Goal: Browse casually

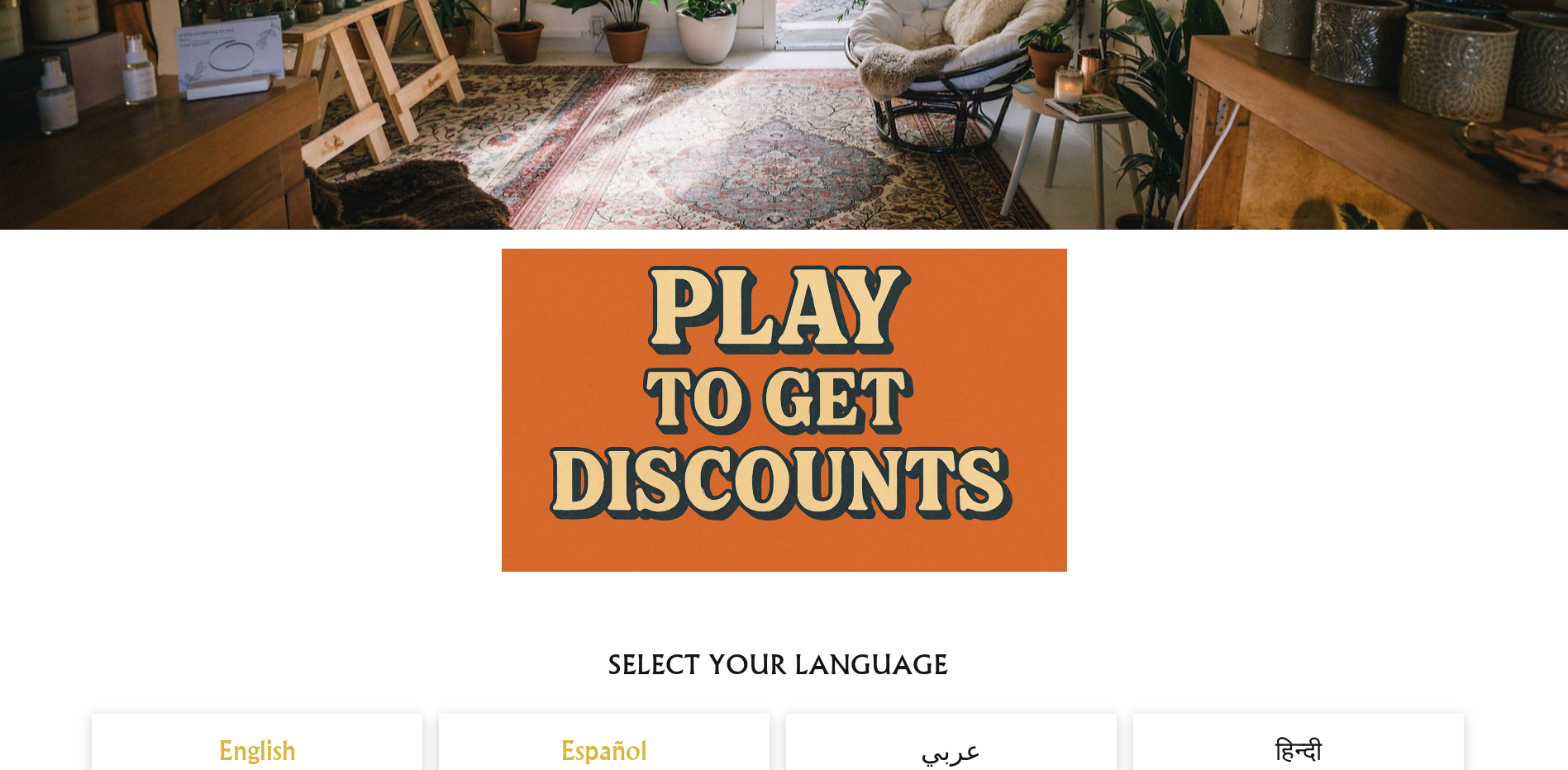
scroll to position [1239, 0]
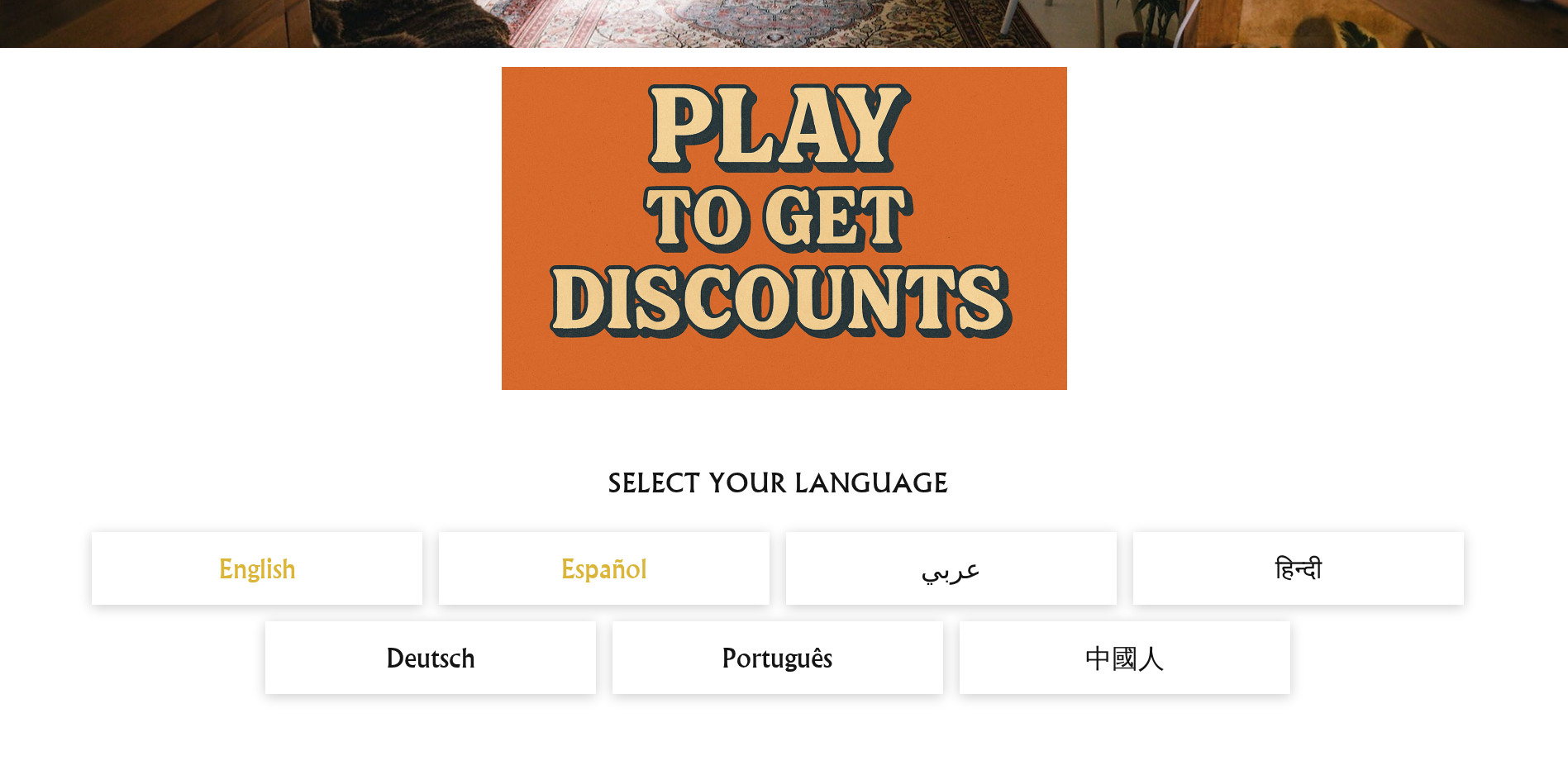
click at [300, 545] on div "English" at bounding box center [256, 568] width 331 height 72
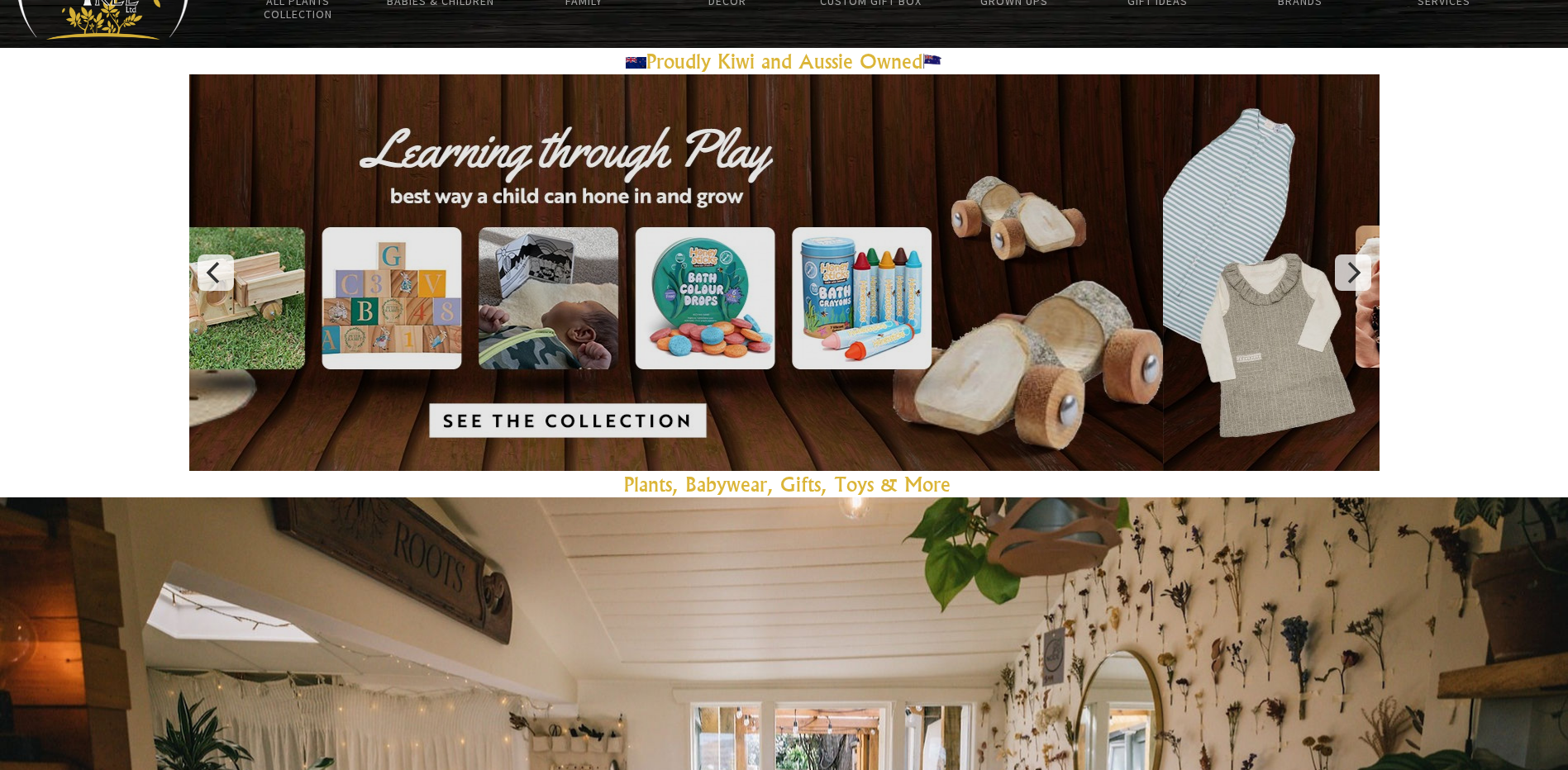
scroll to position [0, 0]
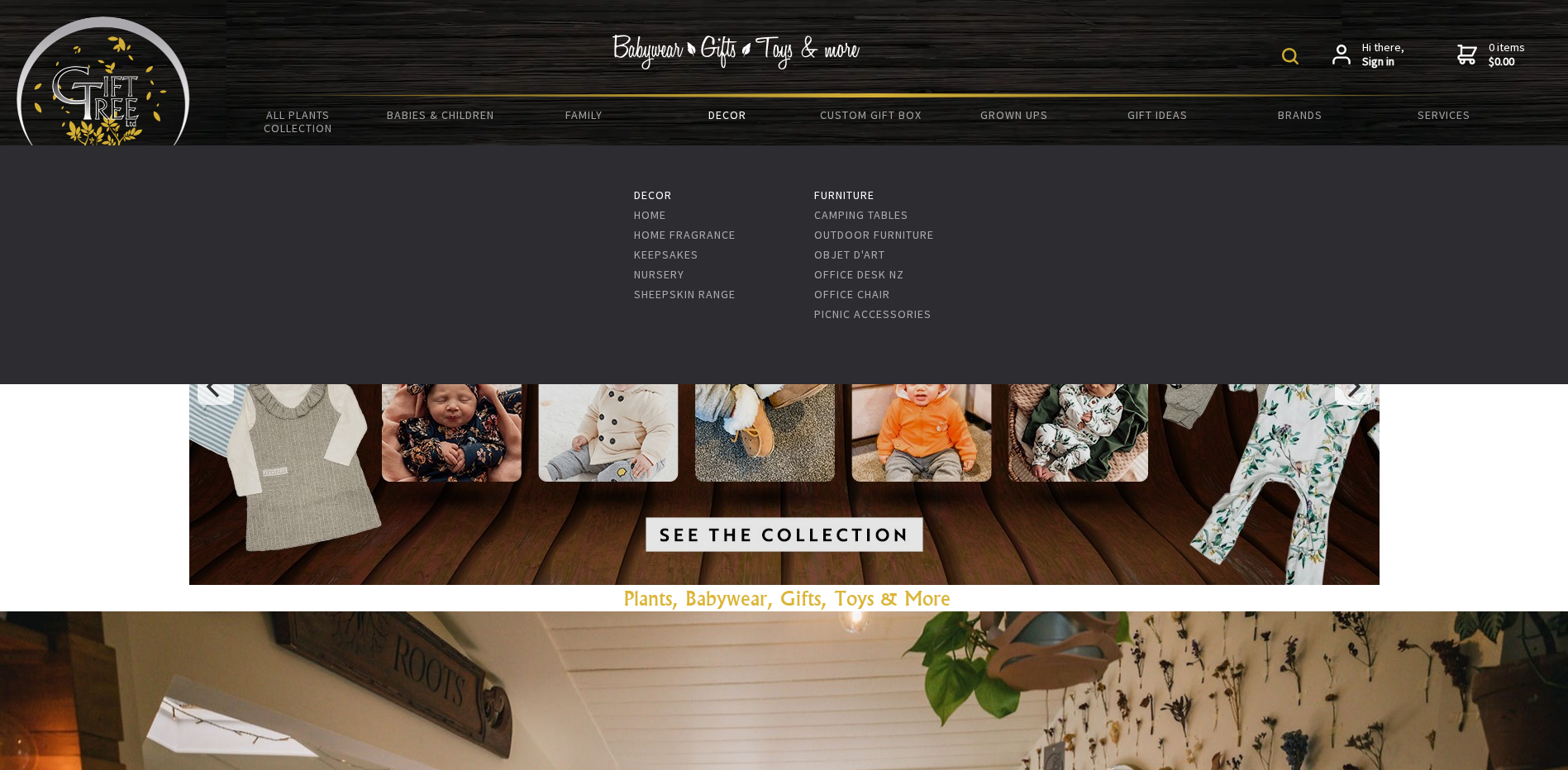
click at [734, 127] on link "Decor" at bounding box center [726, 115] width 143 height 35
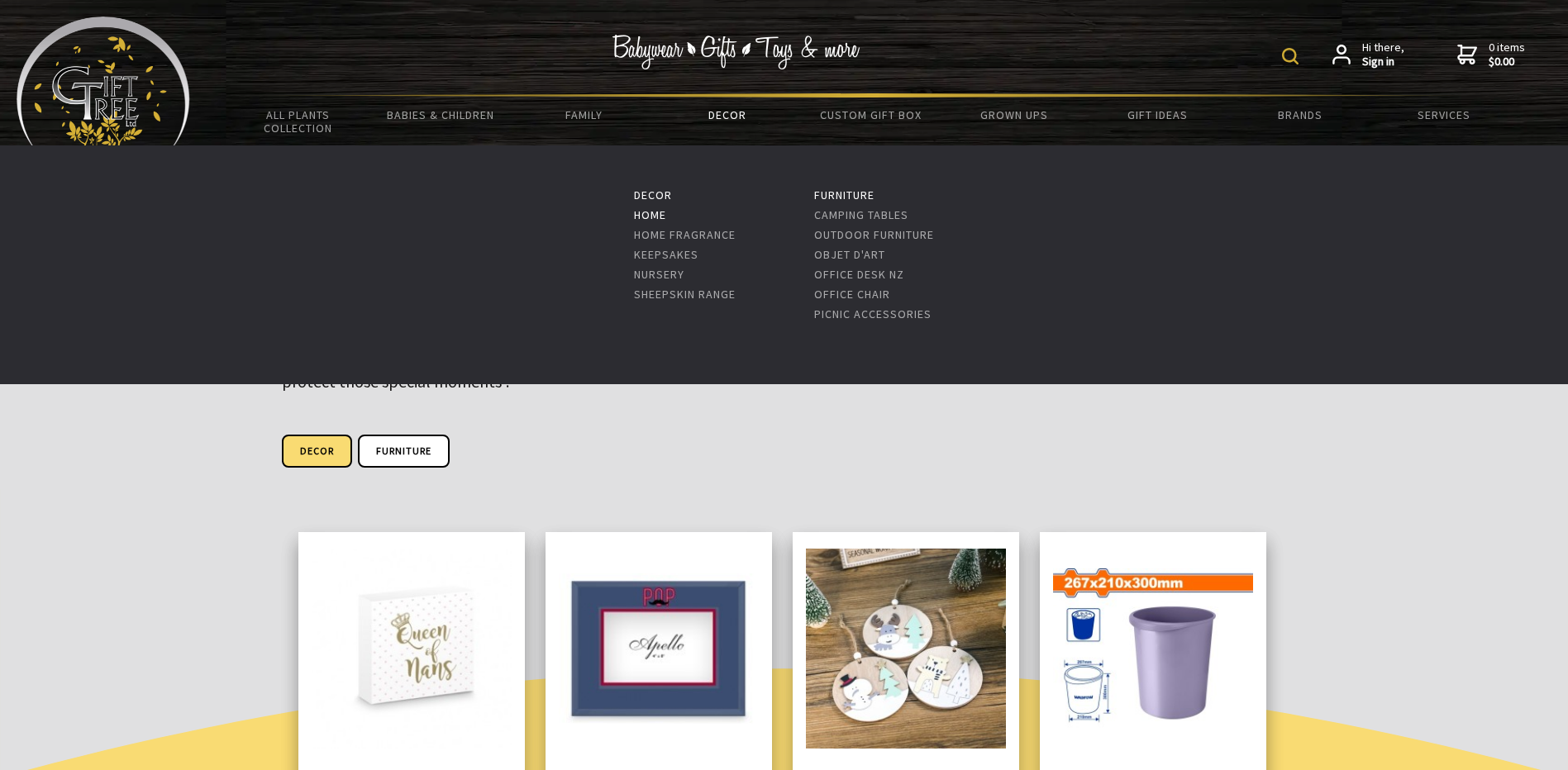
click at [658, 212] on link "Home" at bounding box center [650, 215] width 32 height 15
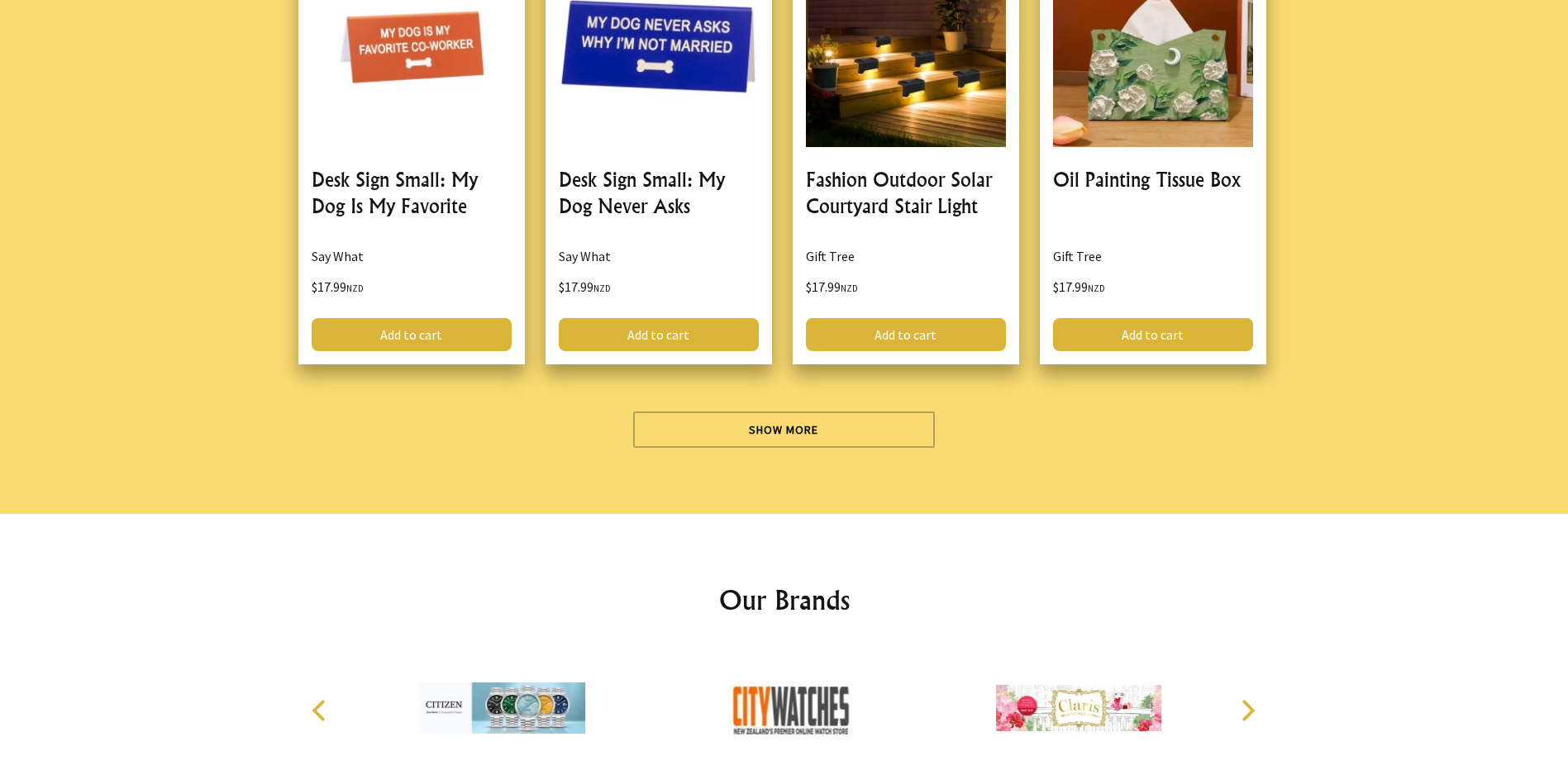
scroll to position [4793, 0]
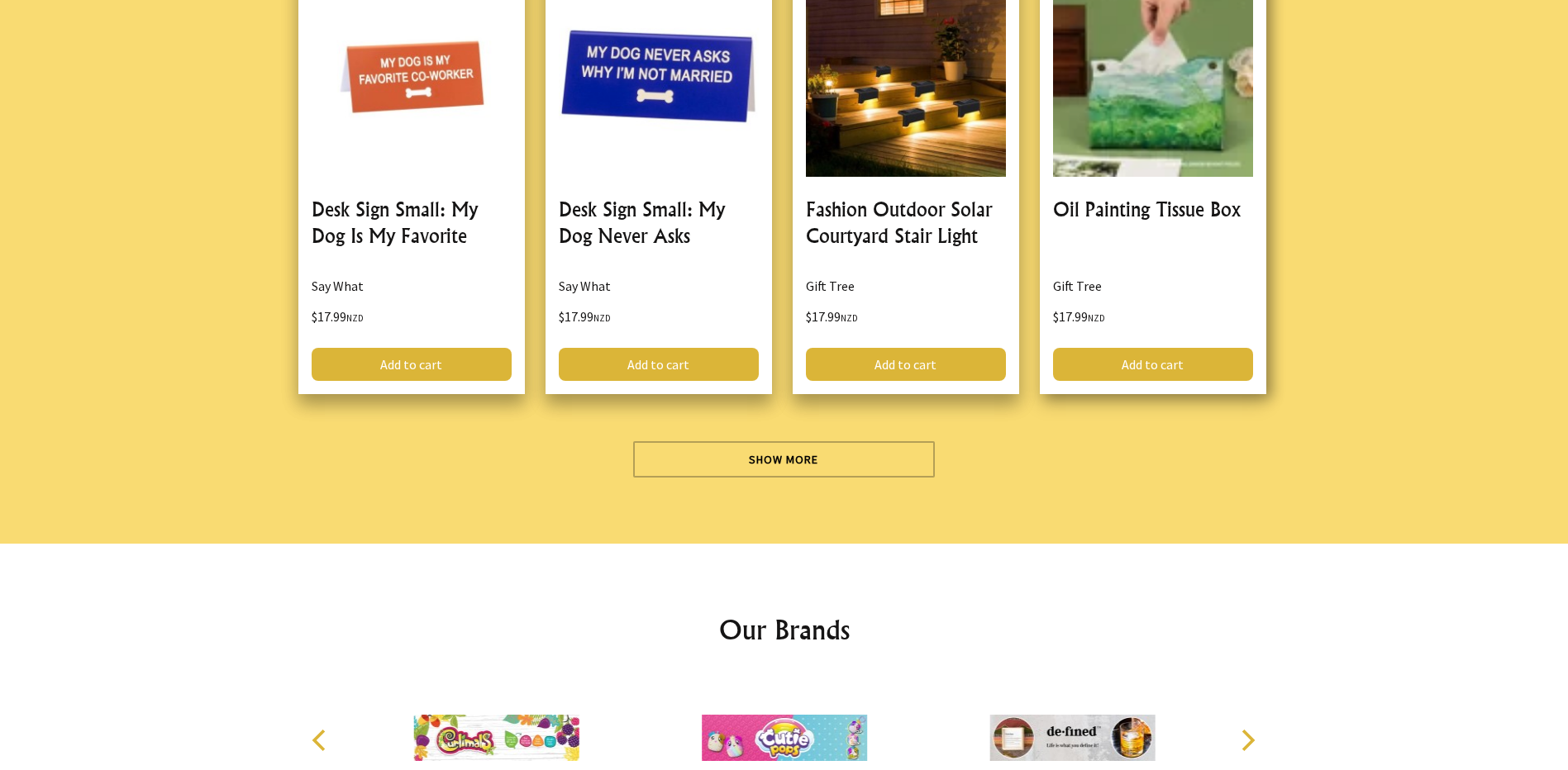
click at [1155, 153] on link at bounding box center [1153, 178] width 227 height 434
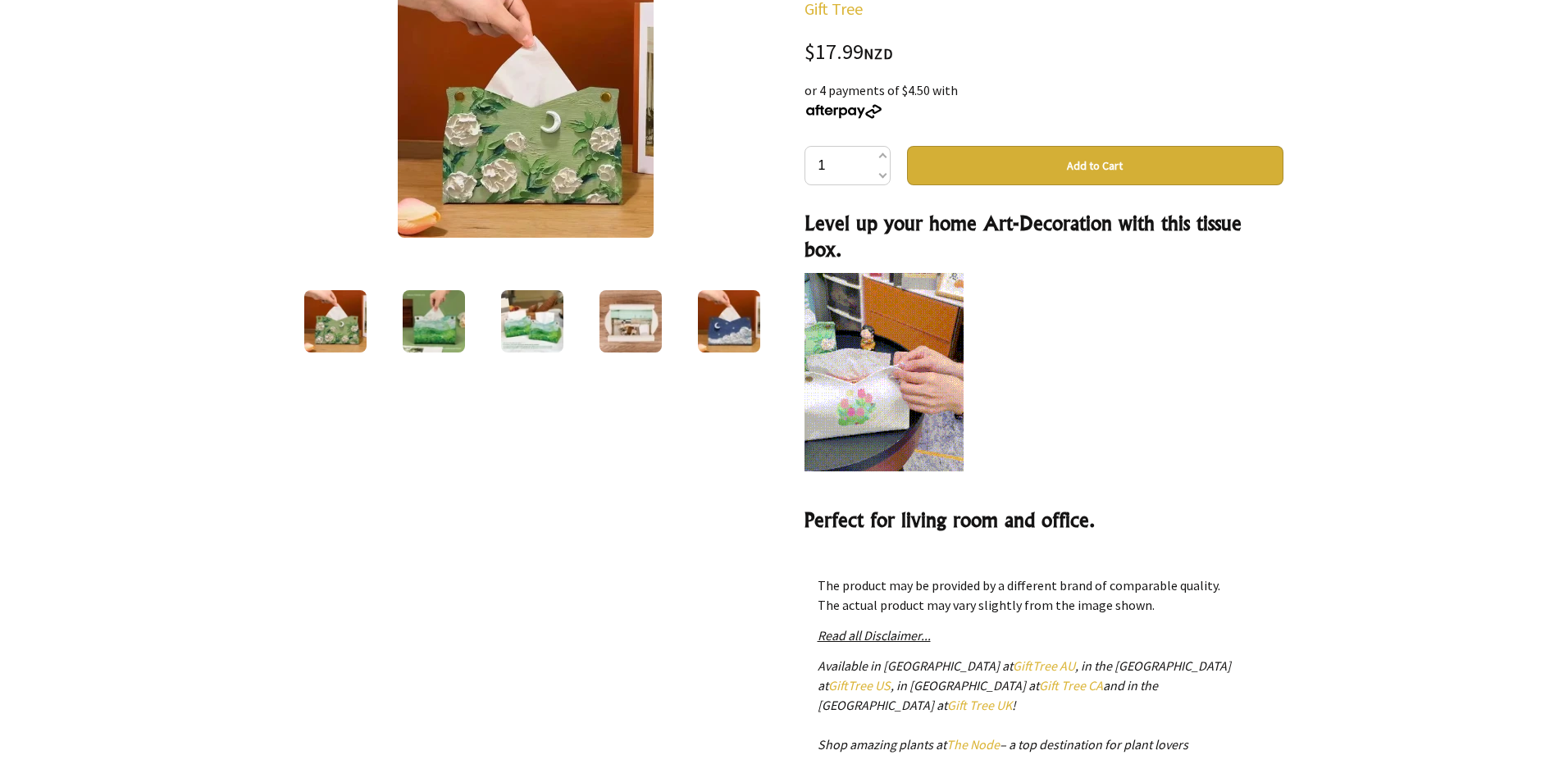
scroll to position [82, 0]
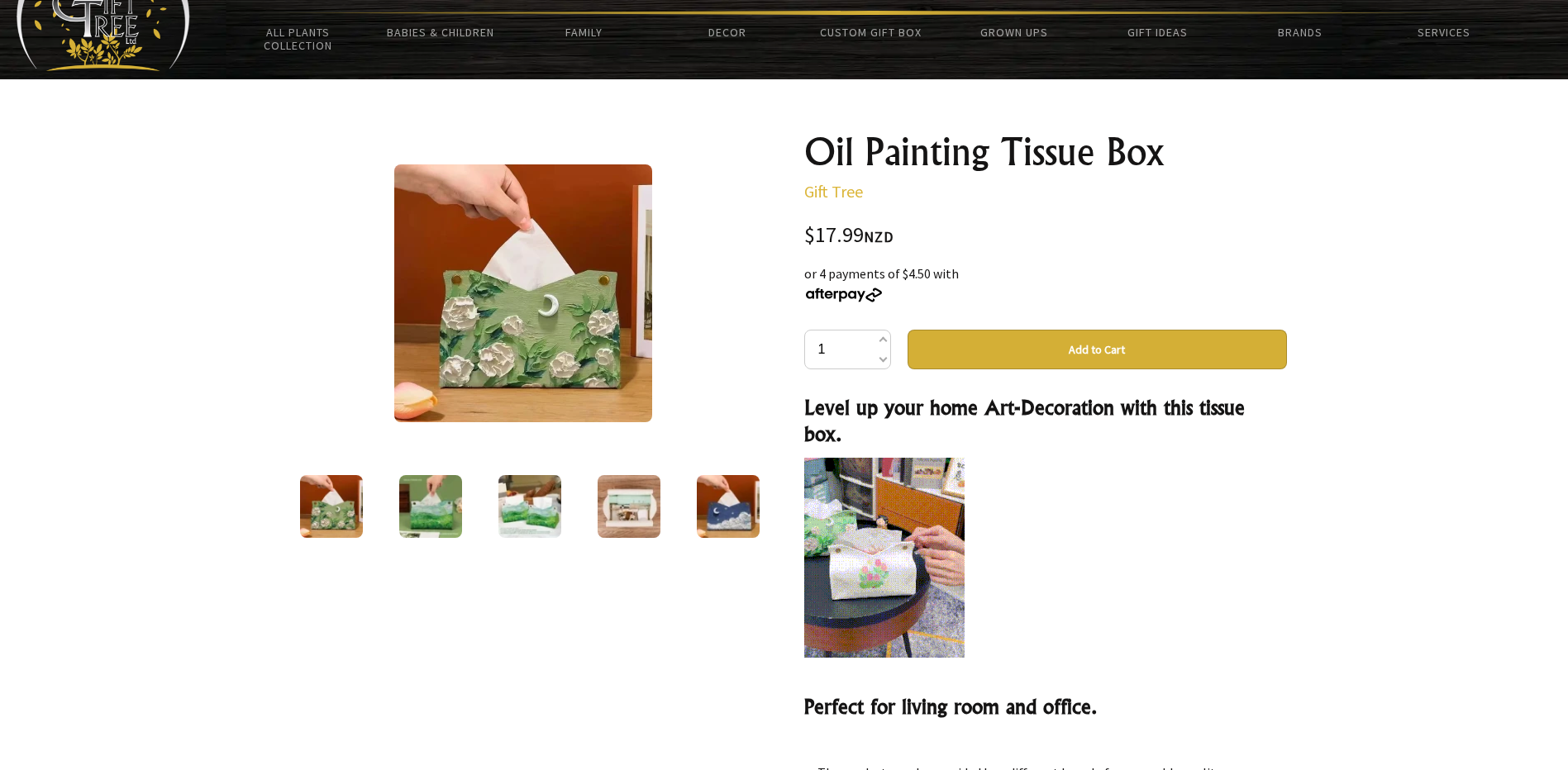
click at [647, 505] on img at bounding box center [629, 507] width 63 height 63
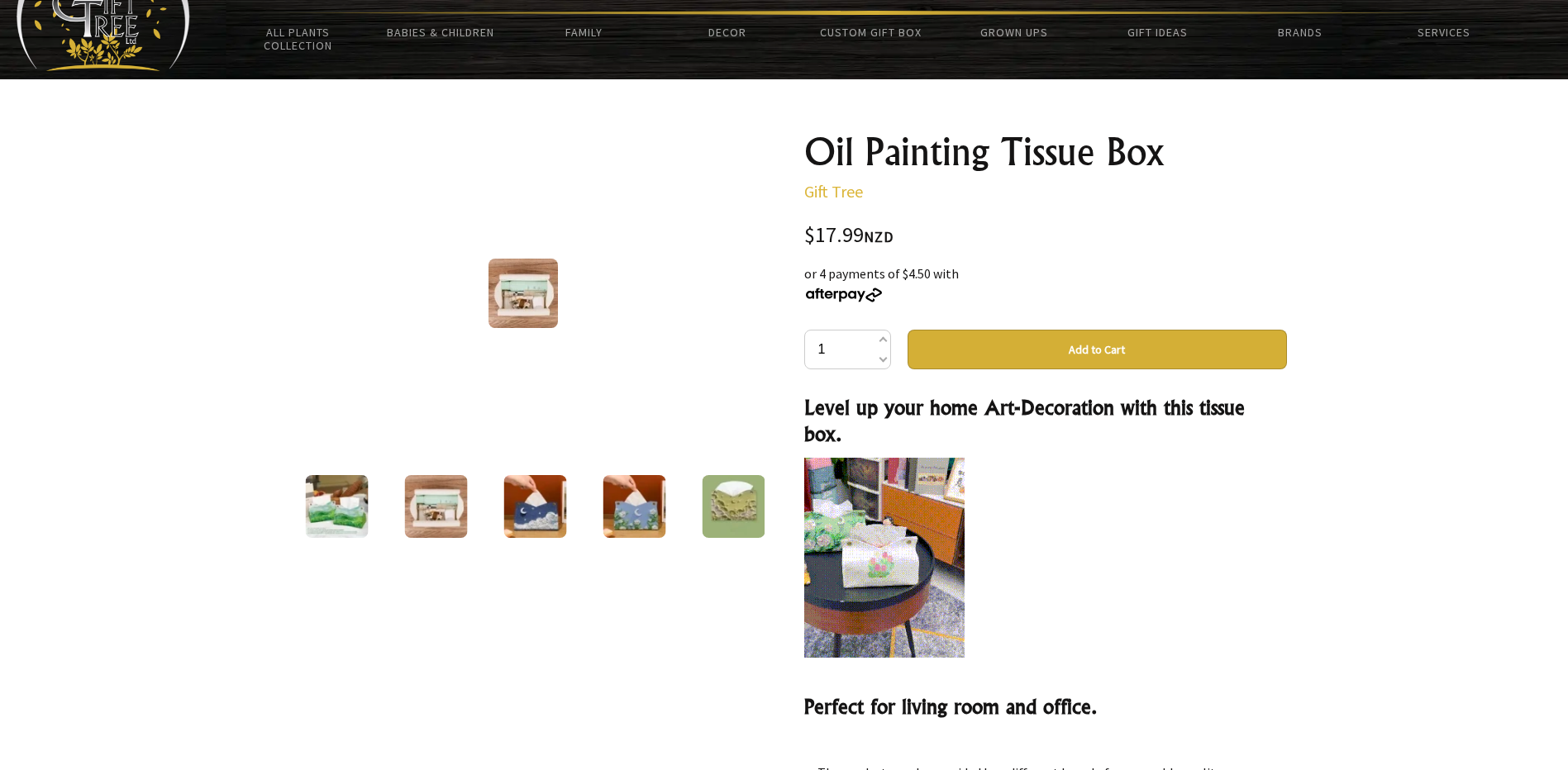
click at [521, 279] on img at bounding box center [523, 294] width 70 height 70
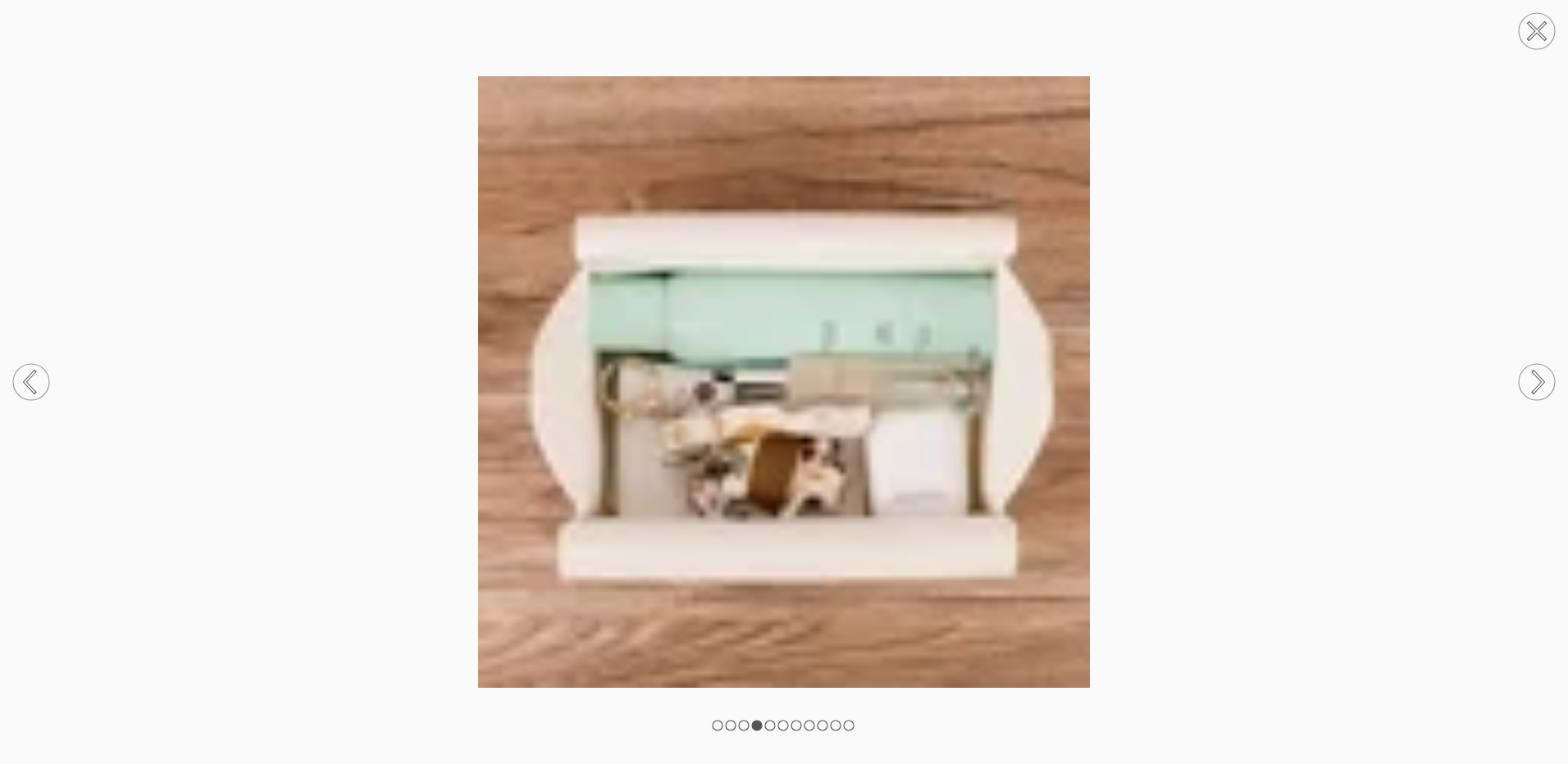
click at [1530, 370] on circle at bounding box center [1537, 382] width 36 height 36
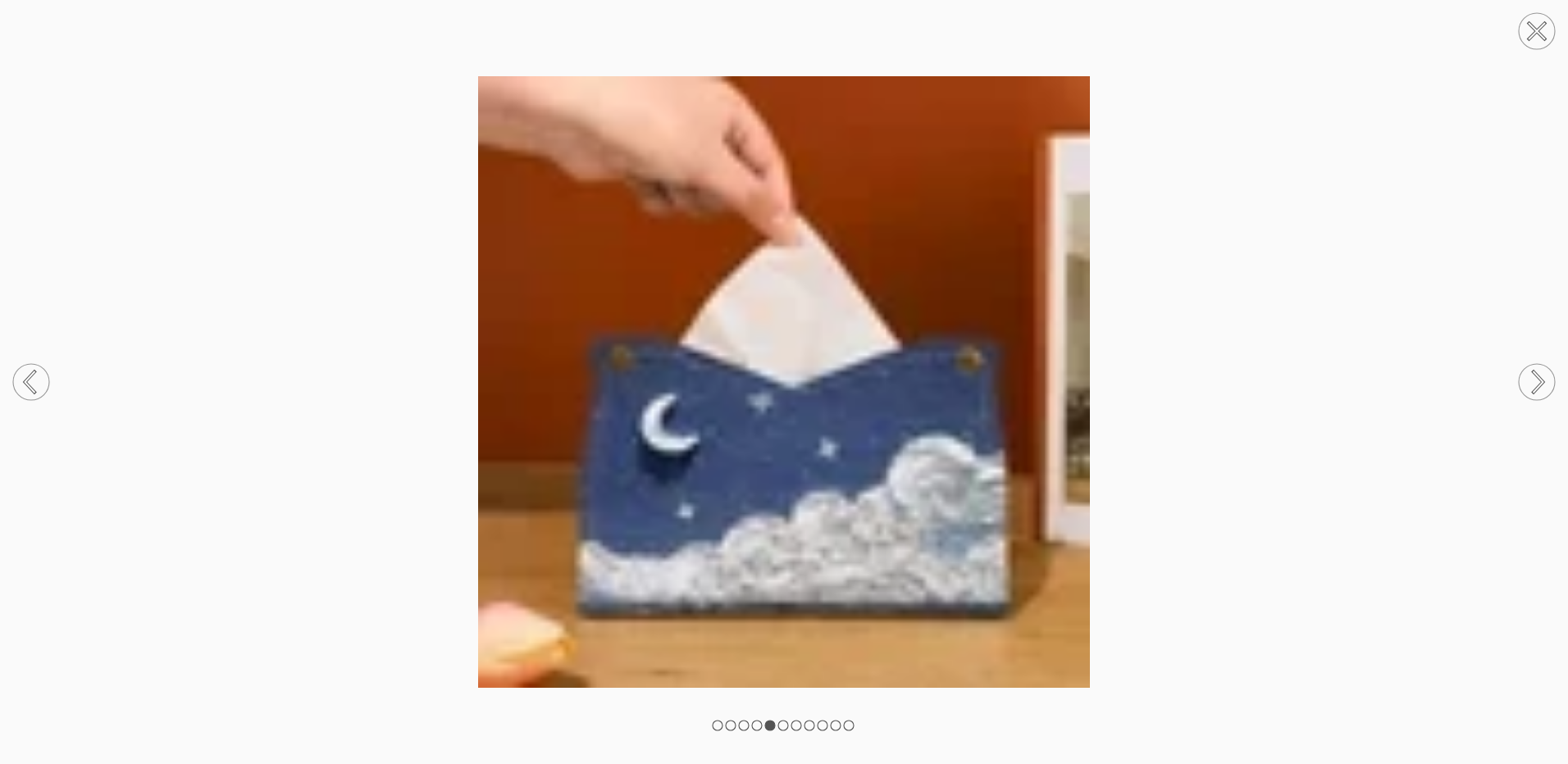
click at [1530, 370] on circle at bounding box center [1537, 382] width 36 height 36
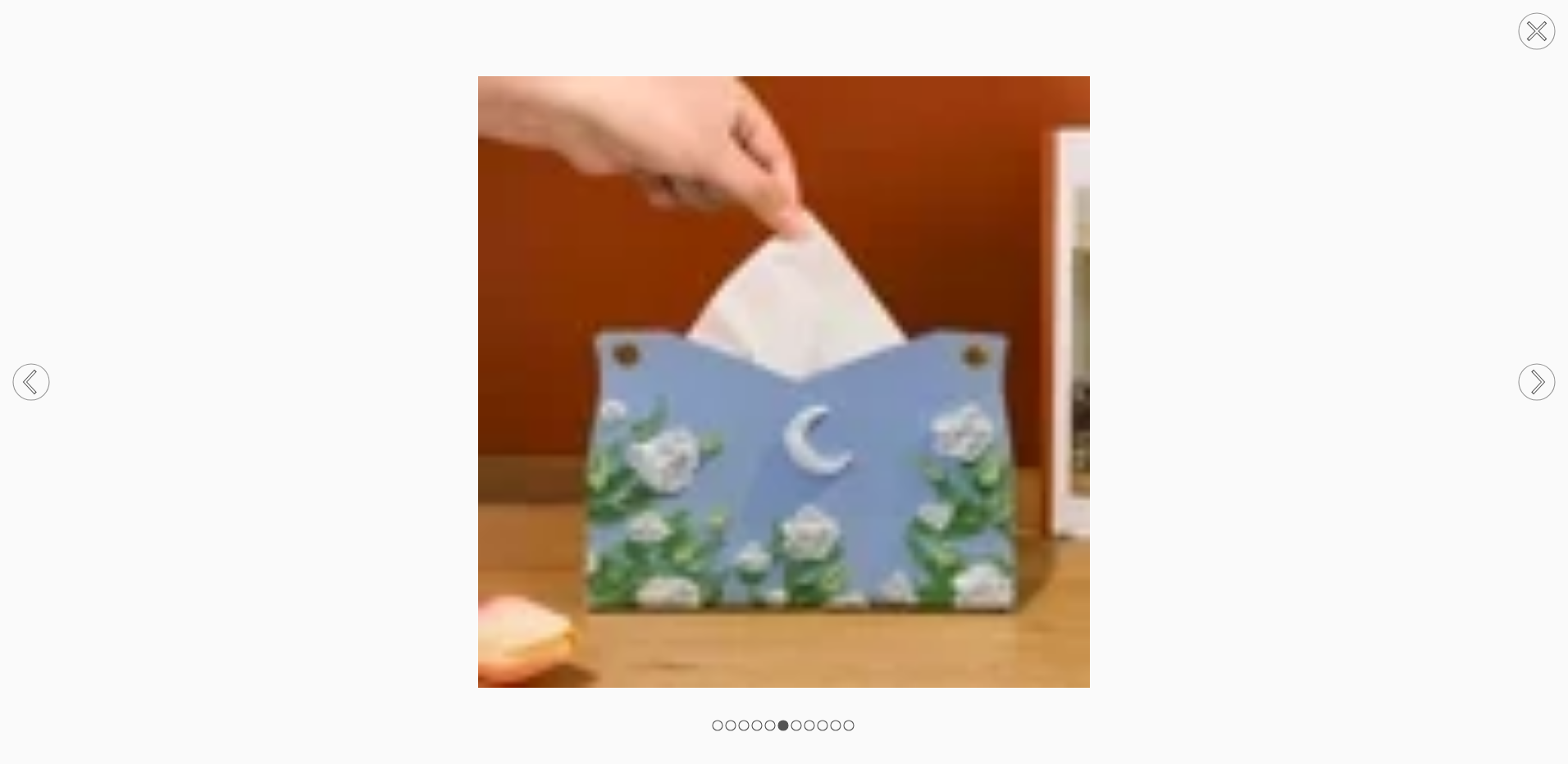
click at [1530, 370] on circle at bounding box center [1537, 382] width 36 height 36
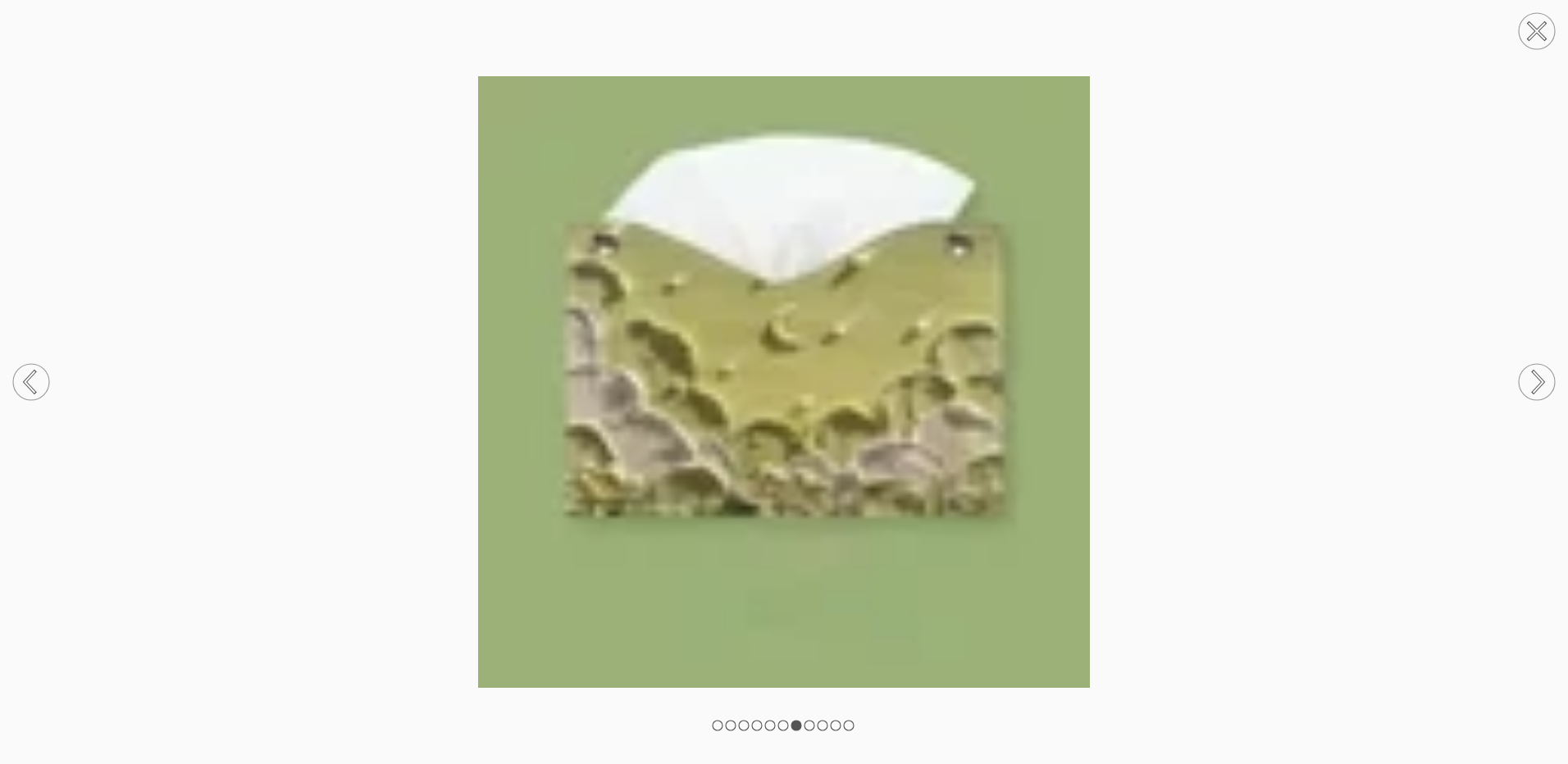
click at [1530, 370] on circle at bounding box center [1537, 382] width 36 height 36
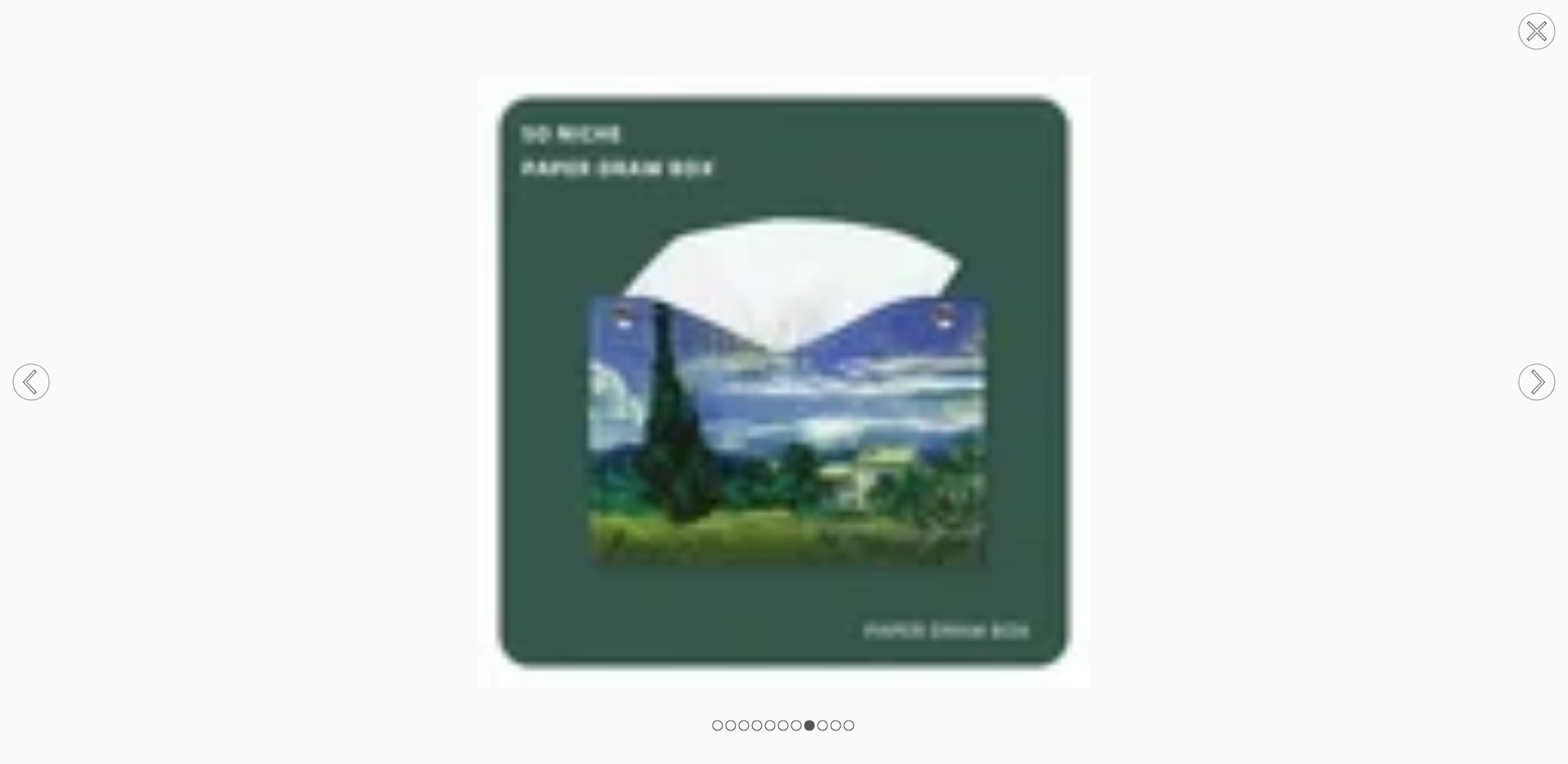
click at [1530, 370] on circle at bounding box center [1537, 382] width 36 height 36
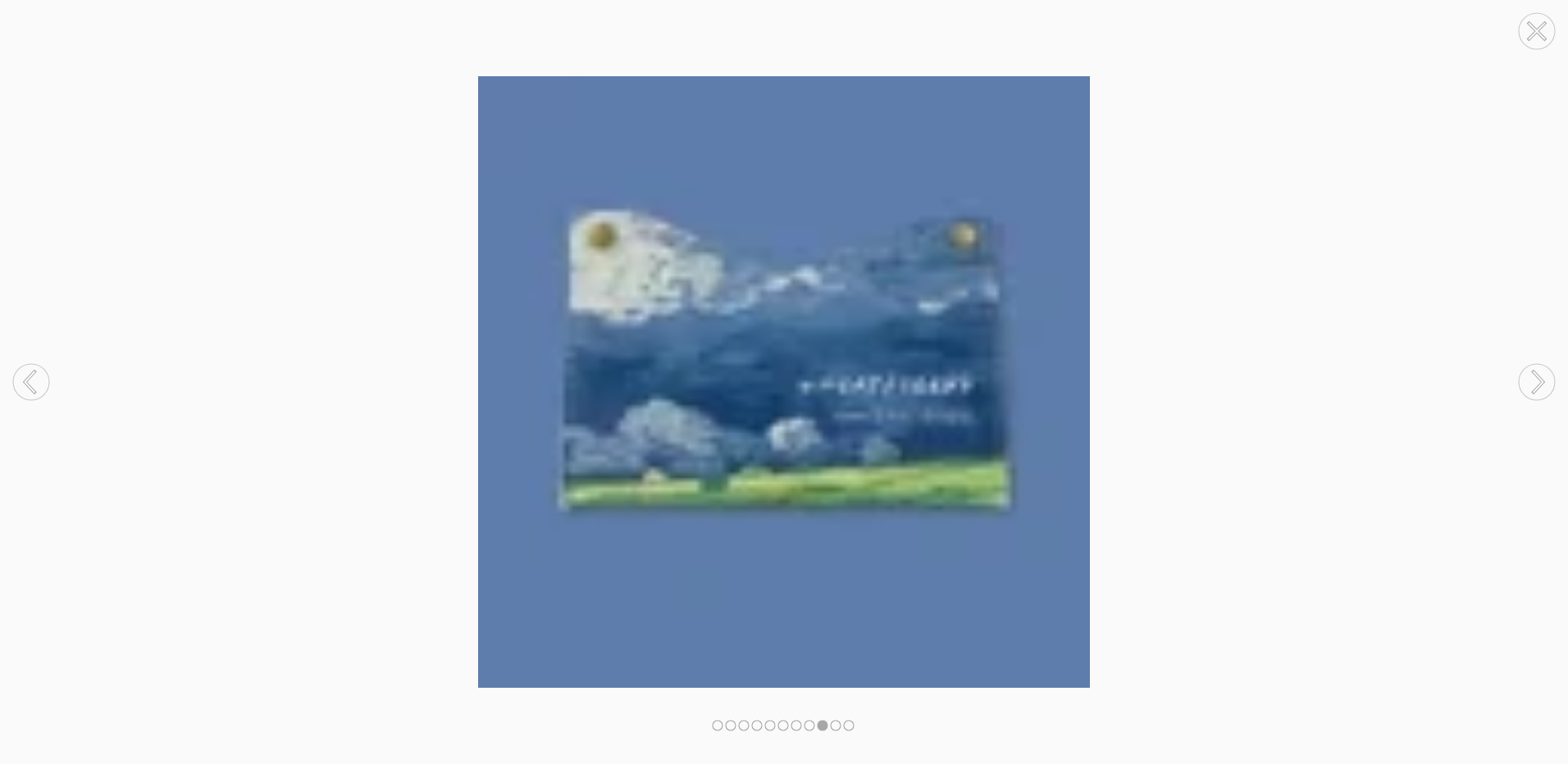
click at [1530, 370] on circle at bounding box center [1537, 382] width 36 height 36
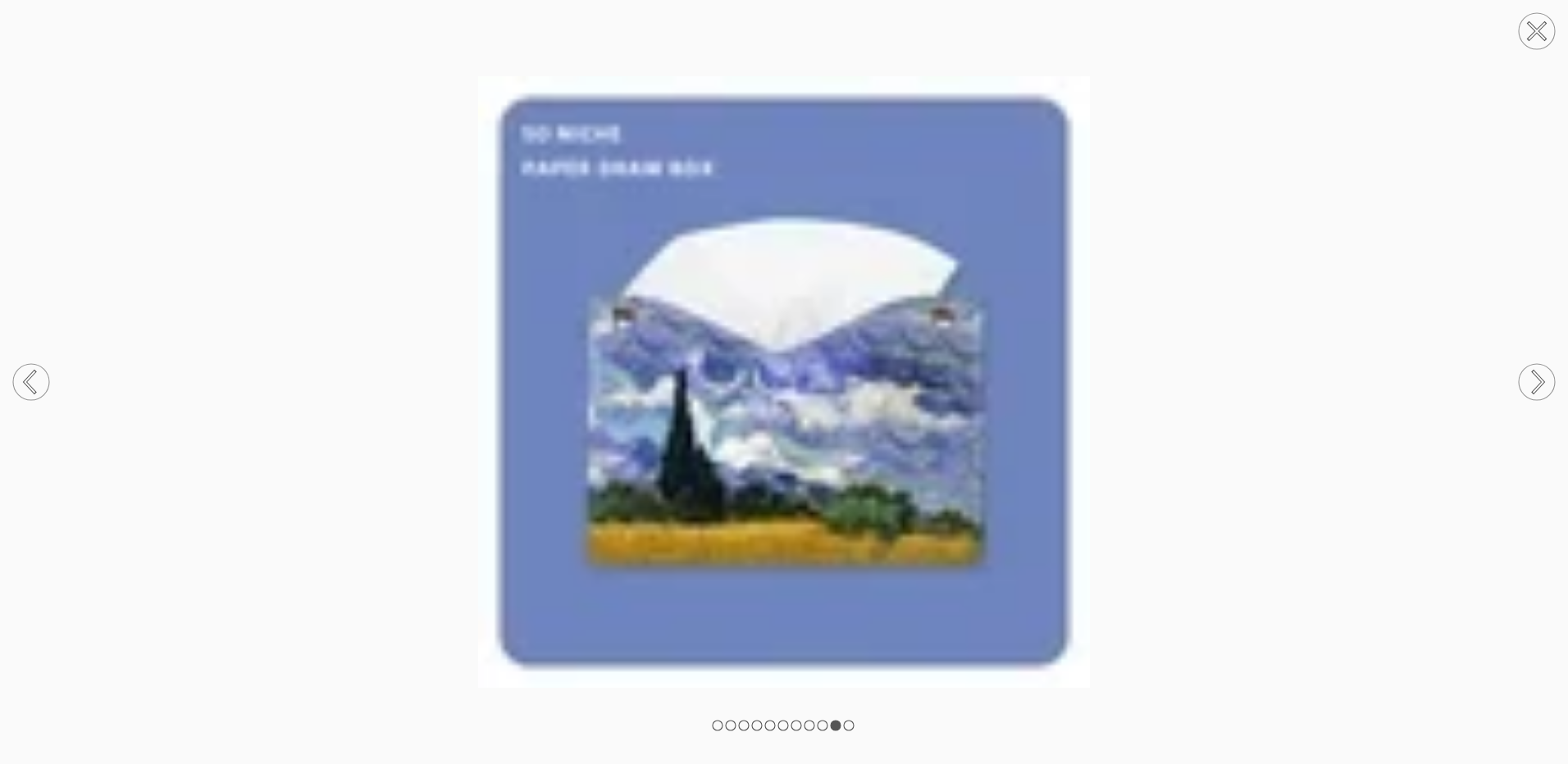
click at [1530, 370] on circle at bounding box center [1537, 382] width 36 height 36
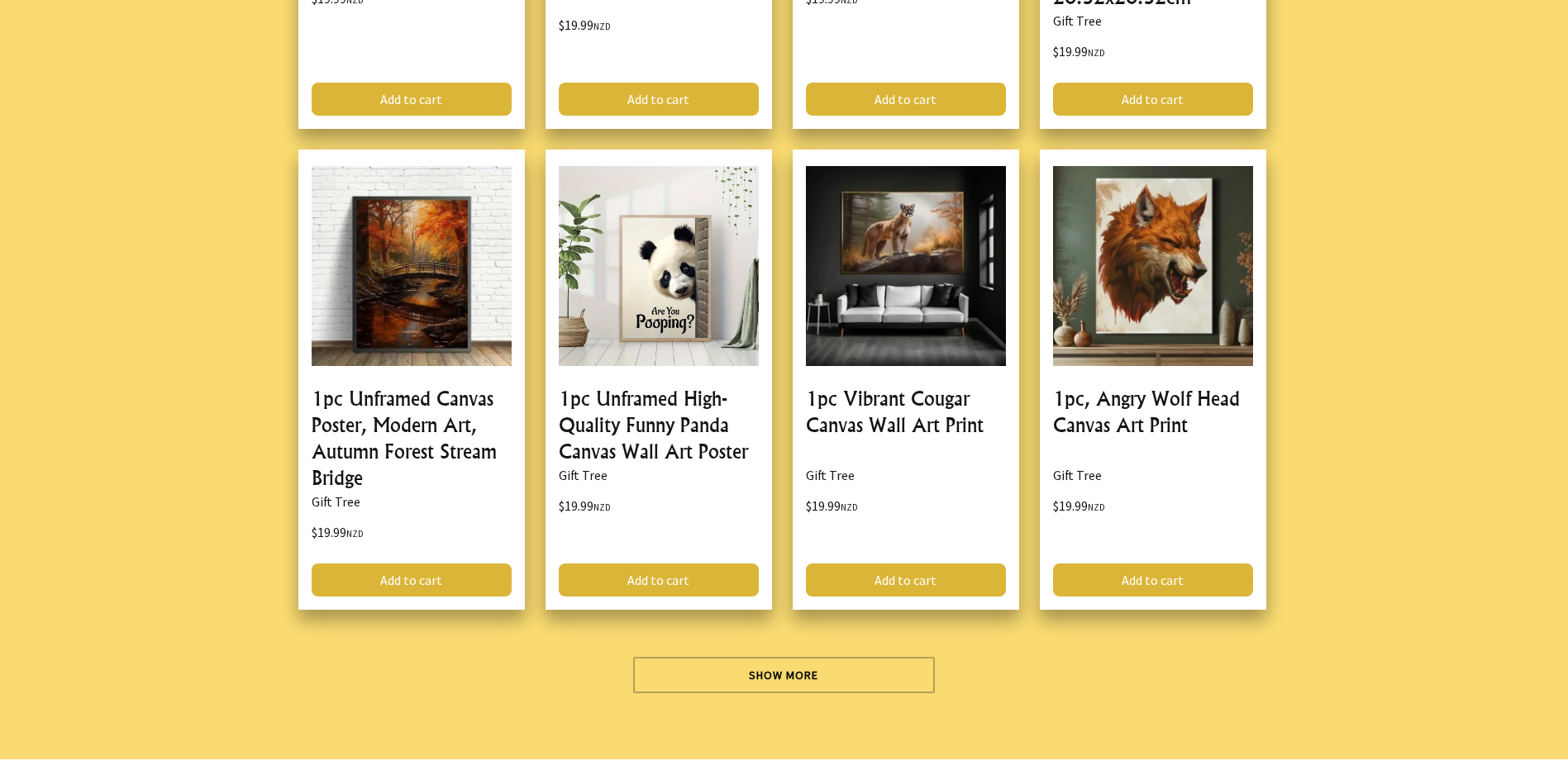
scroll to position [9586, 0]
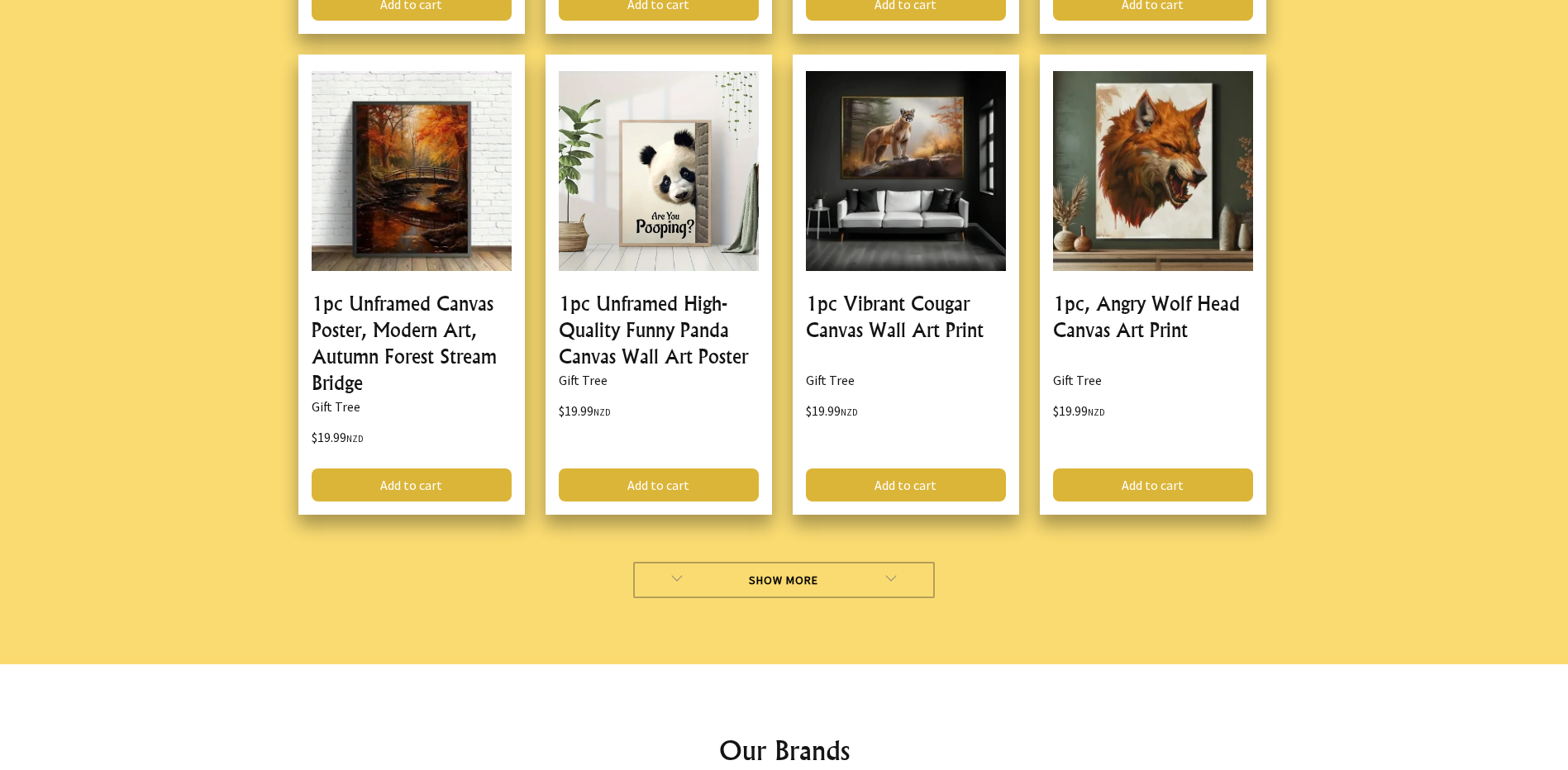
click at [806, 562] on link "Show More" at bounding box center [784, 580] width 302 height 37
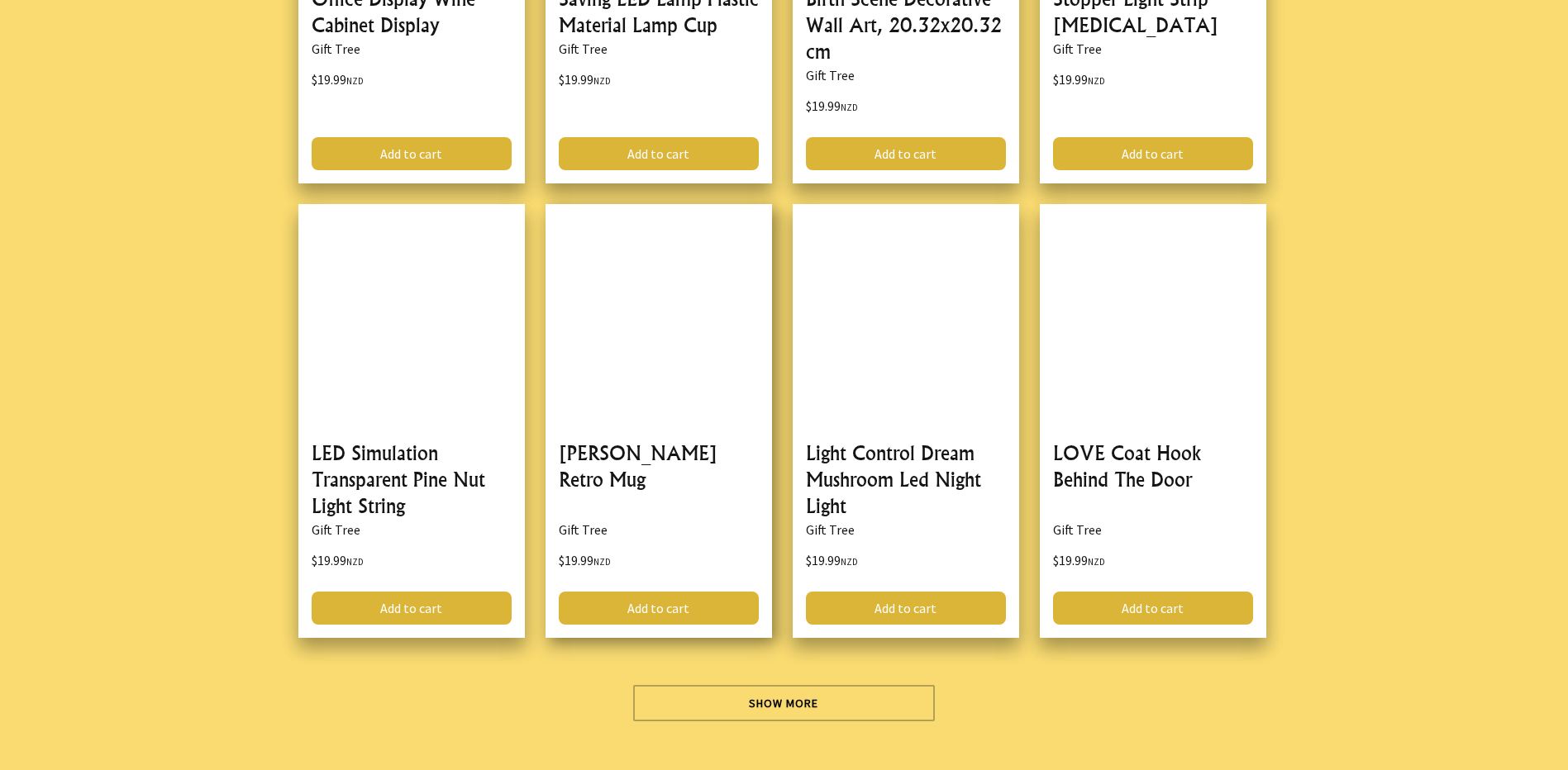
scroll to position [14379, 0]
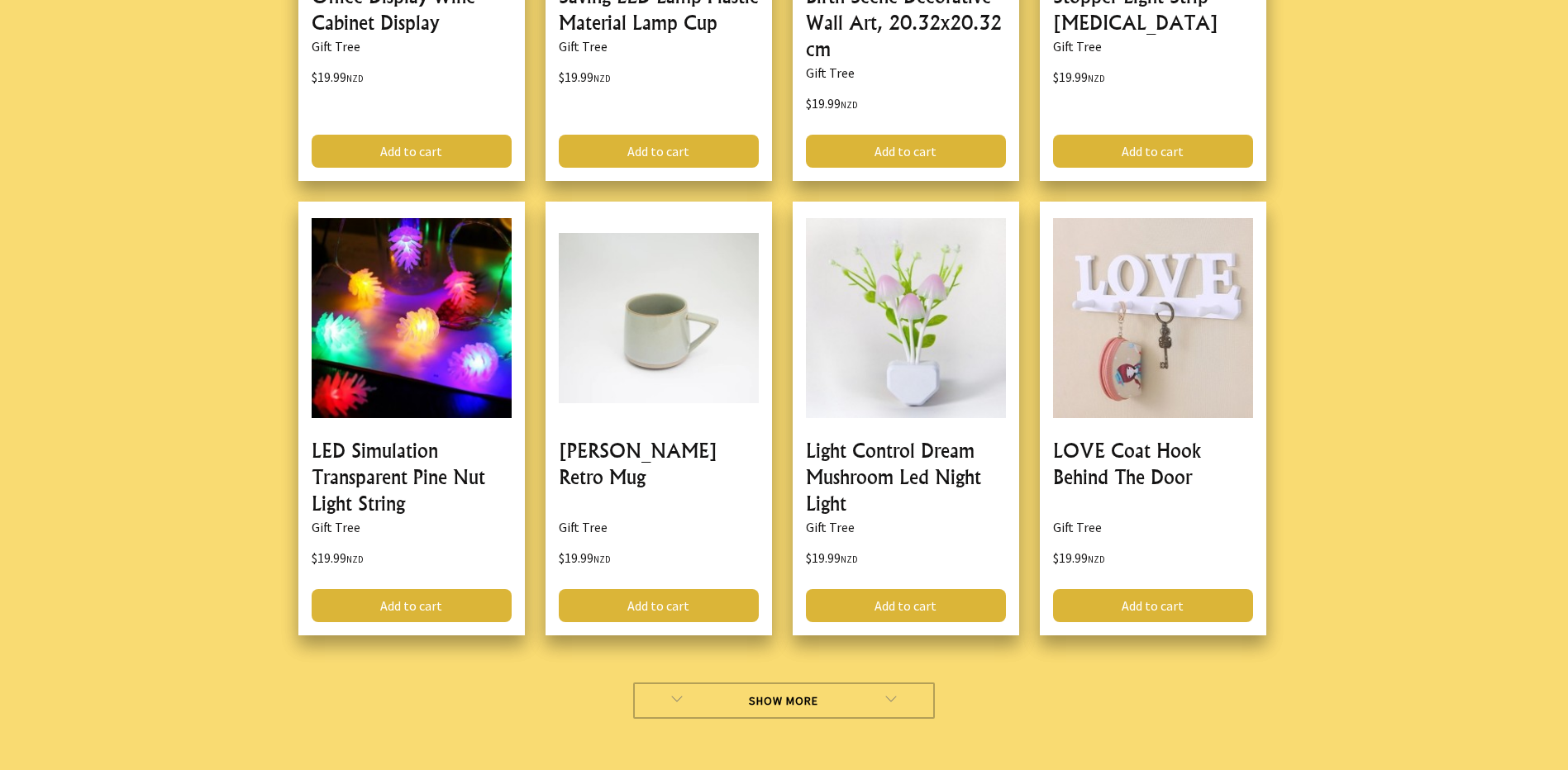
click at [716, 683] on link "Show More" at bounding box center [784, 701] width 302 height 37
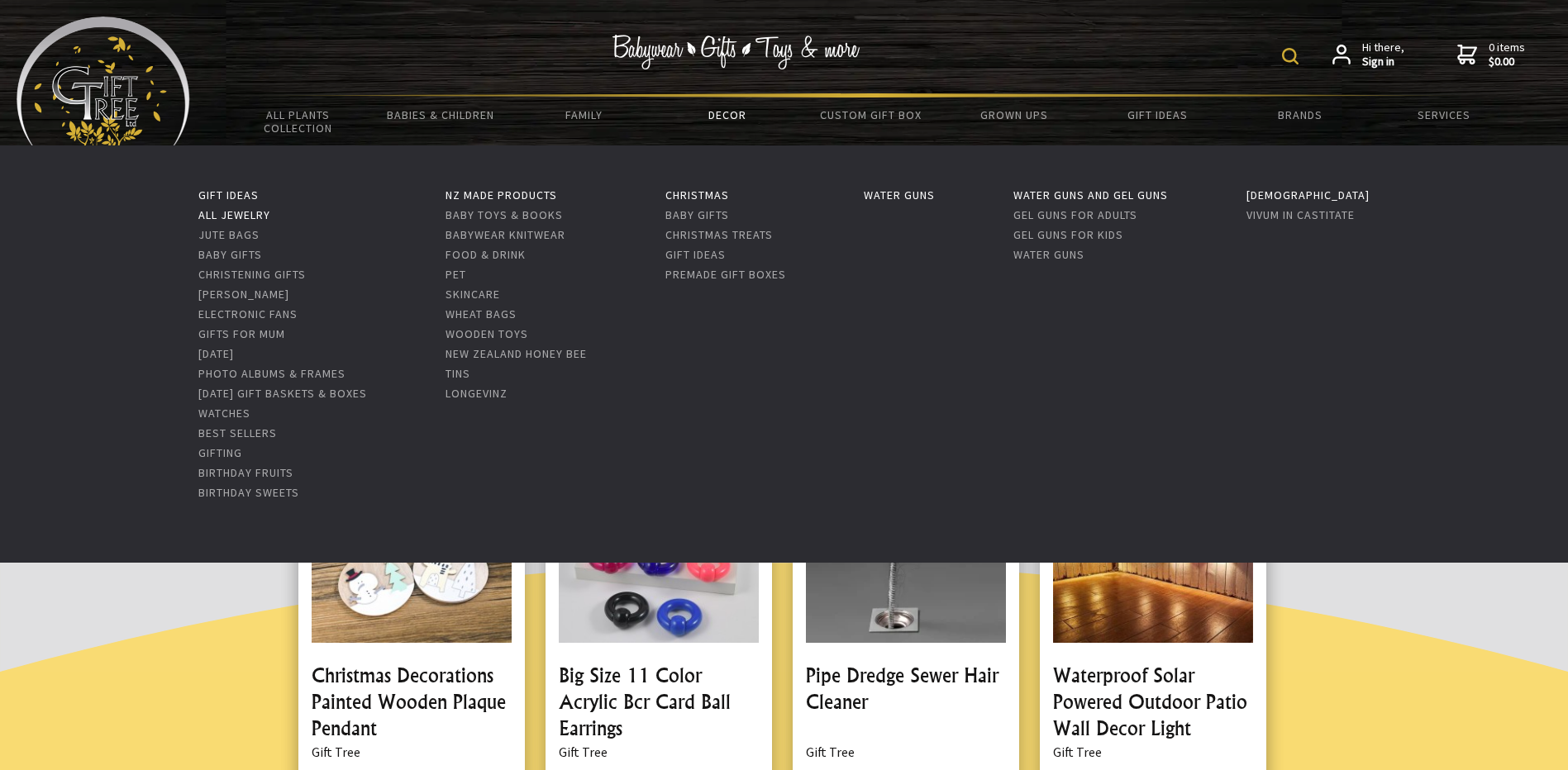
click at [202, 209] on link "All Jewelry" at bounding box center [234, 215] width 72 height 15
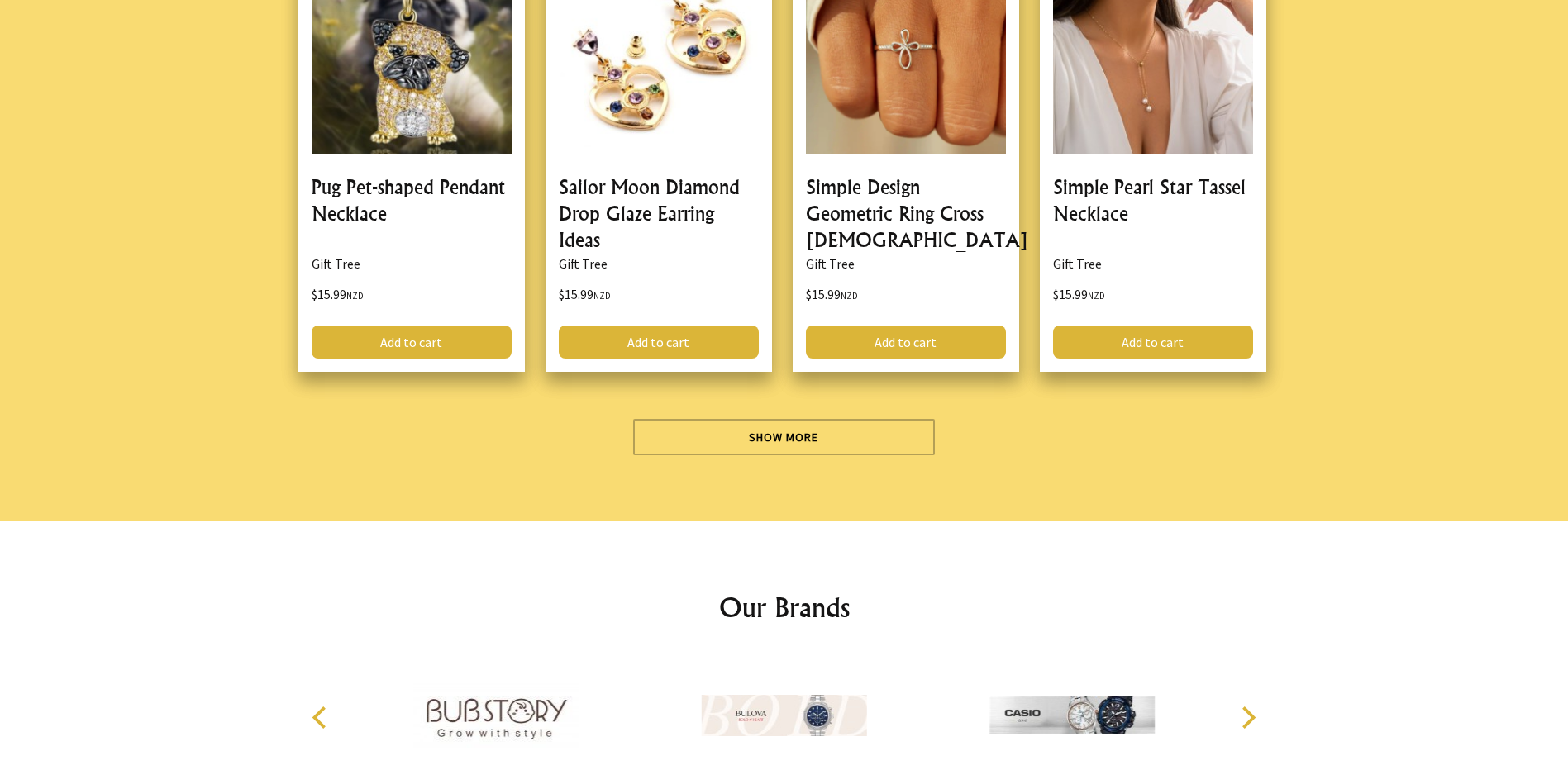
scroll to position [4958, 0]
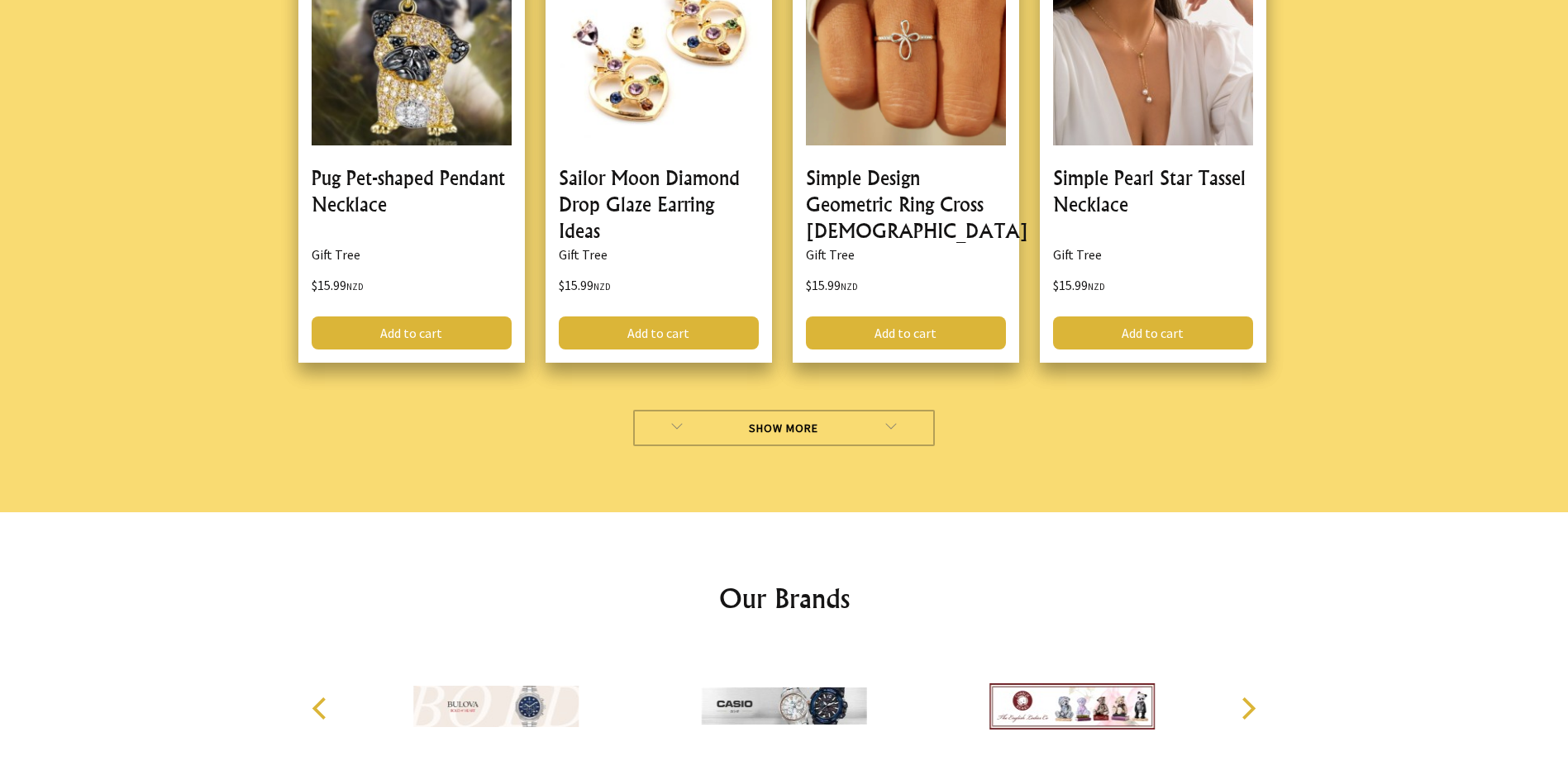
click at [821, 410] on link "Show More" at bounding box center [784, 428] width 302 height 37
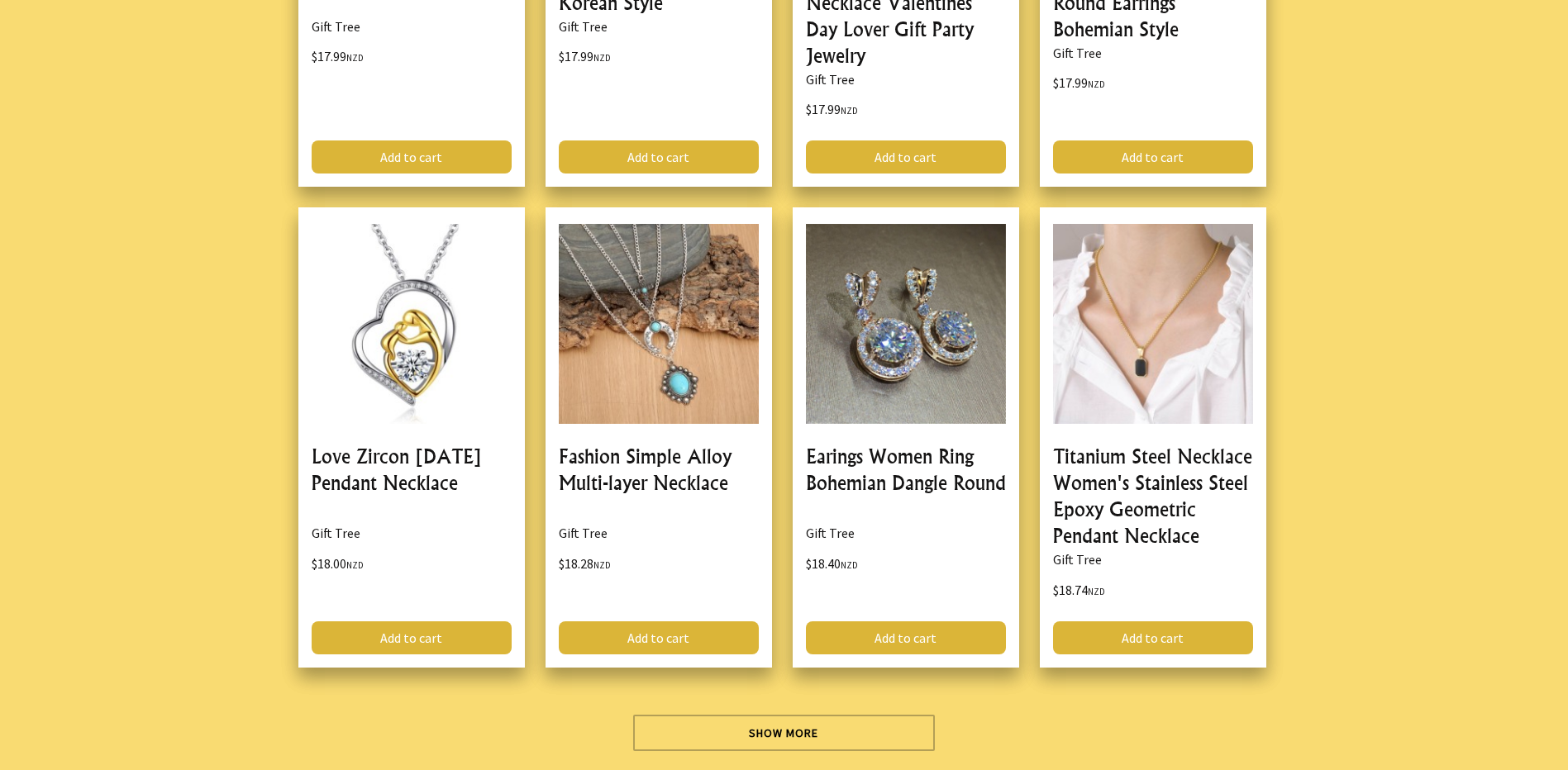
scroll to position [9860, 0]
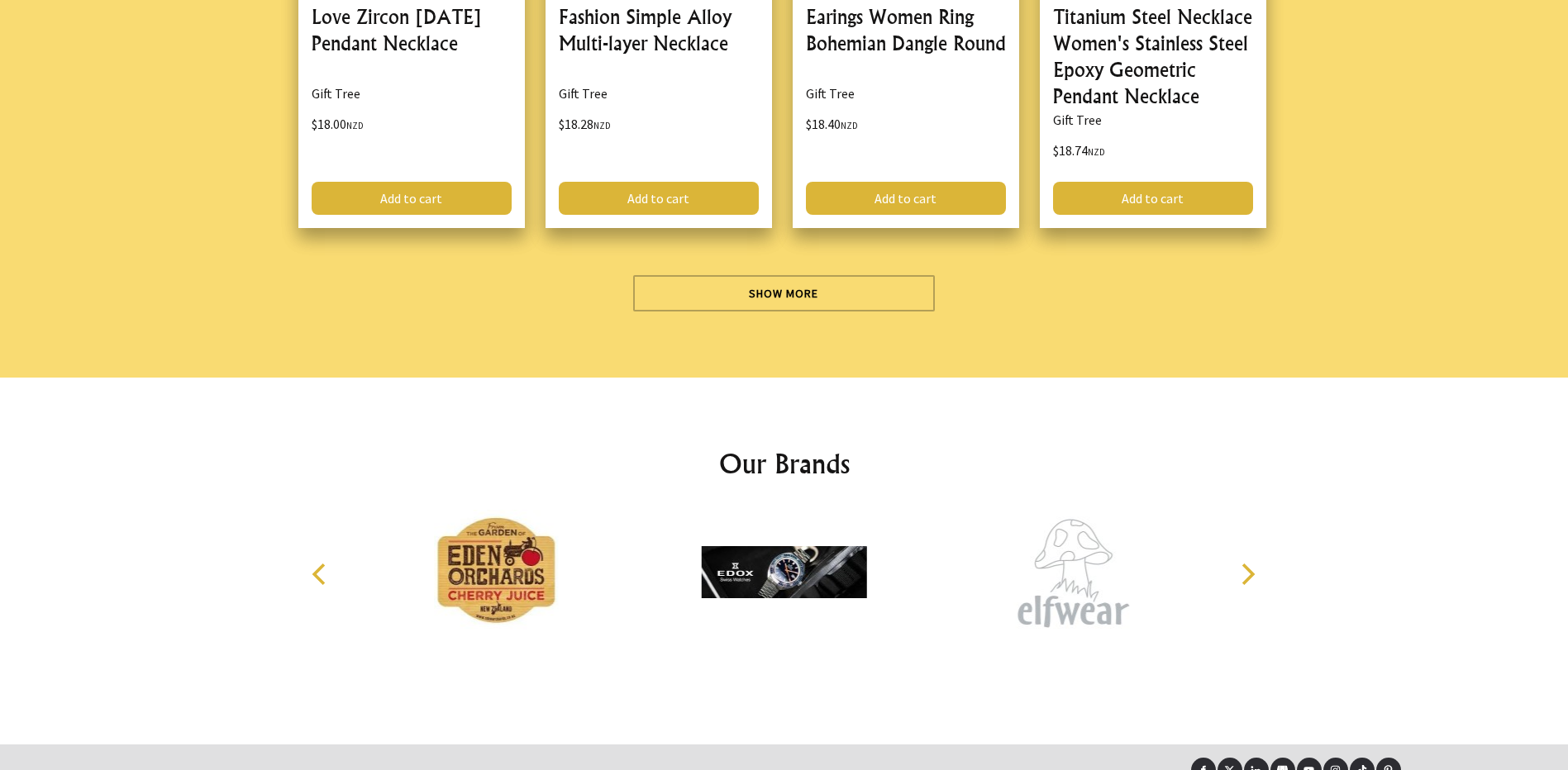
click at [1248, 563] on icon "Next" at bounding box center [1246, 574] width 22 height 22
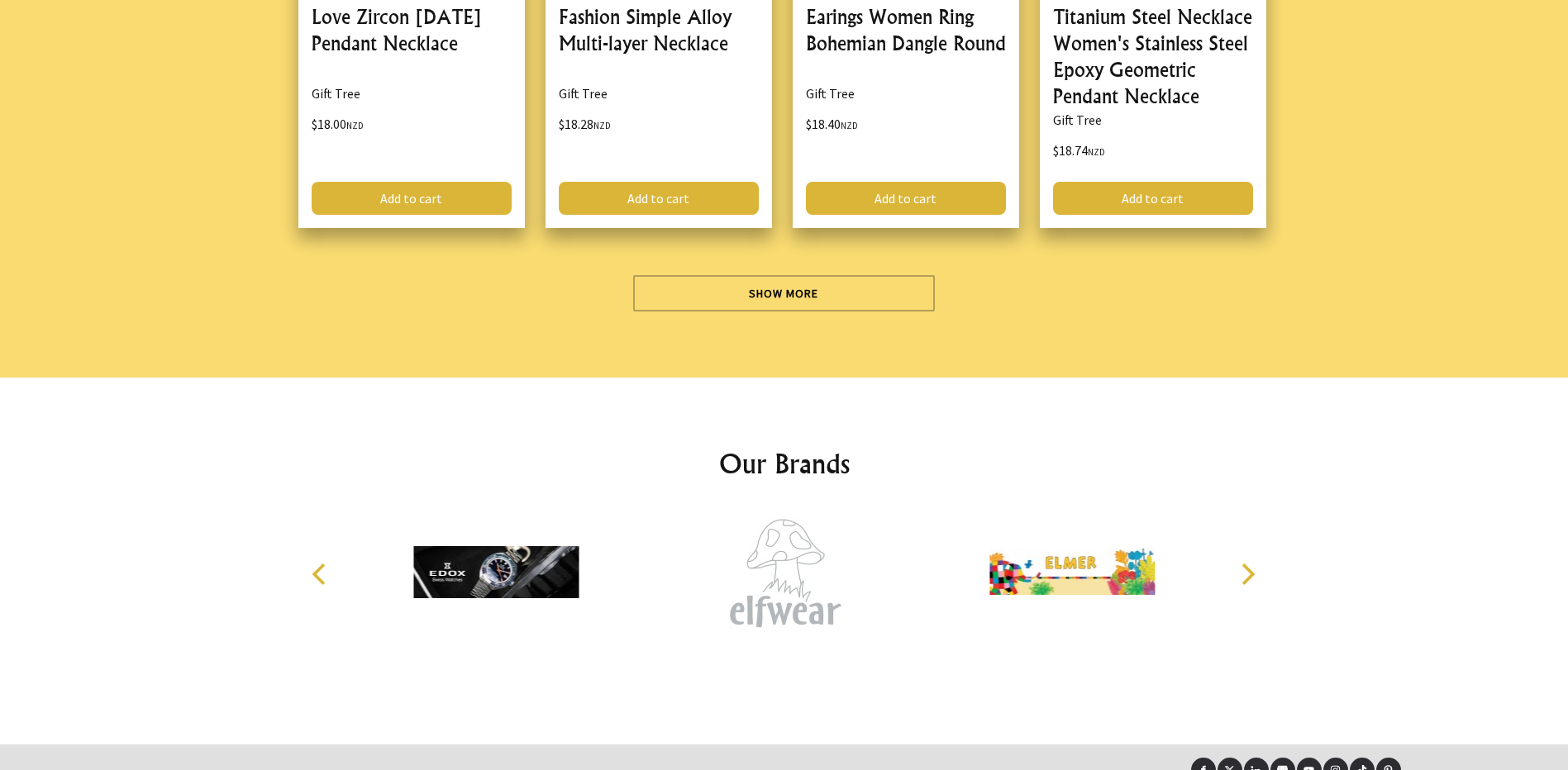
click at [1248, 563] on icon "Next" at bounding box center [1246, 574] width 22 height 22
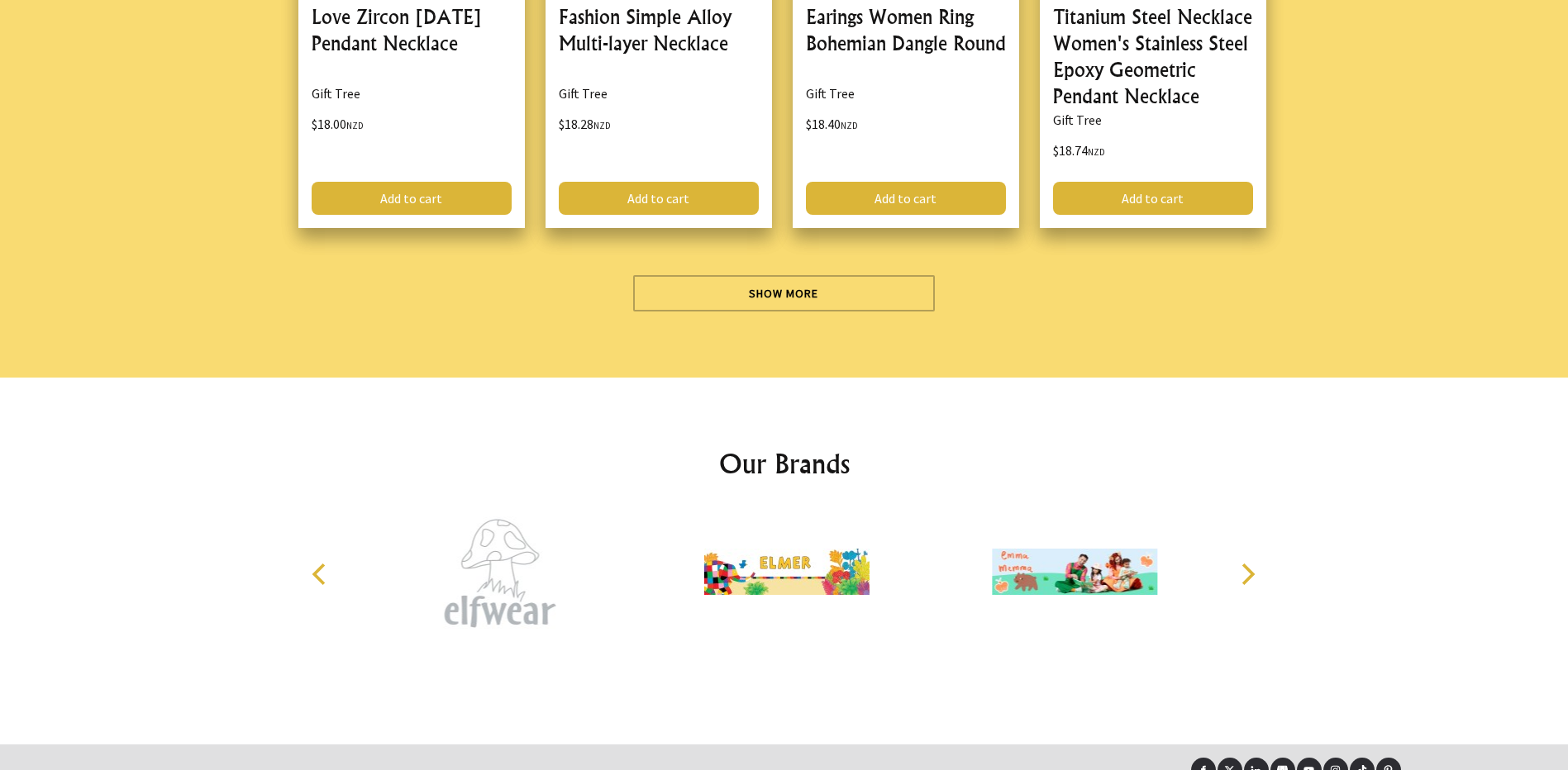
click at [1248, 563] on icon "Next" at bounding box center [1246, 574] width 22 height 22
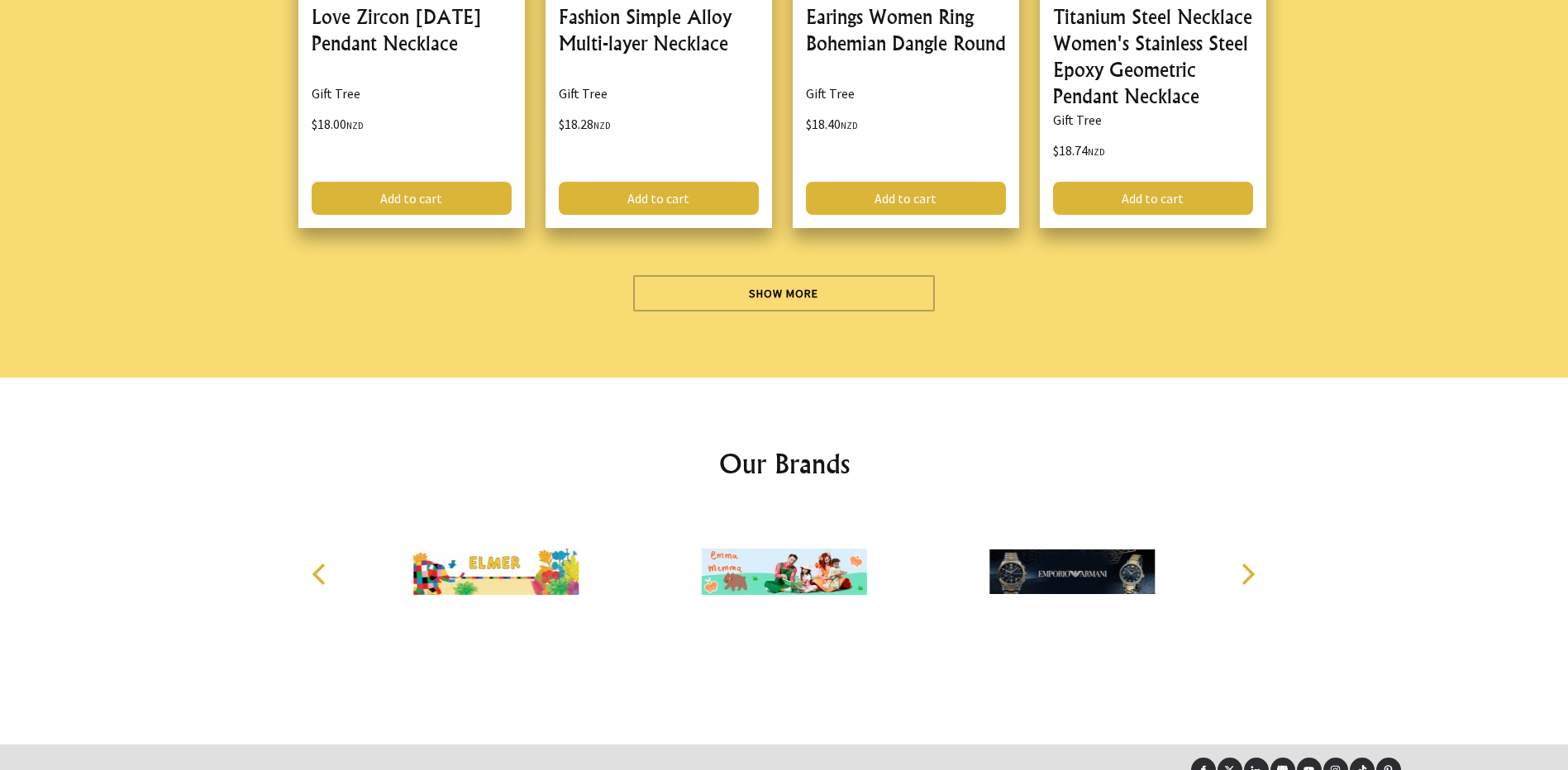
click at [1248, 563] on icon "Next" at bounding box center [1246, 574] width 22 height 22
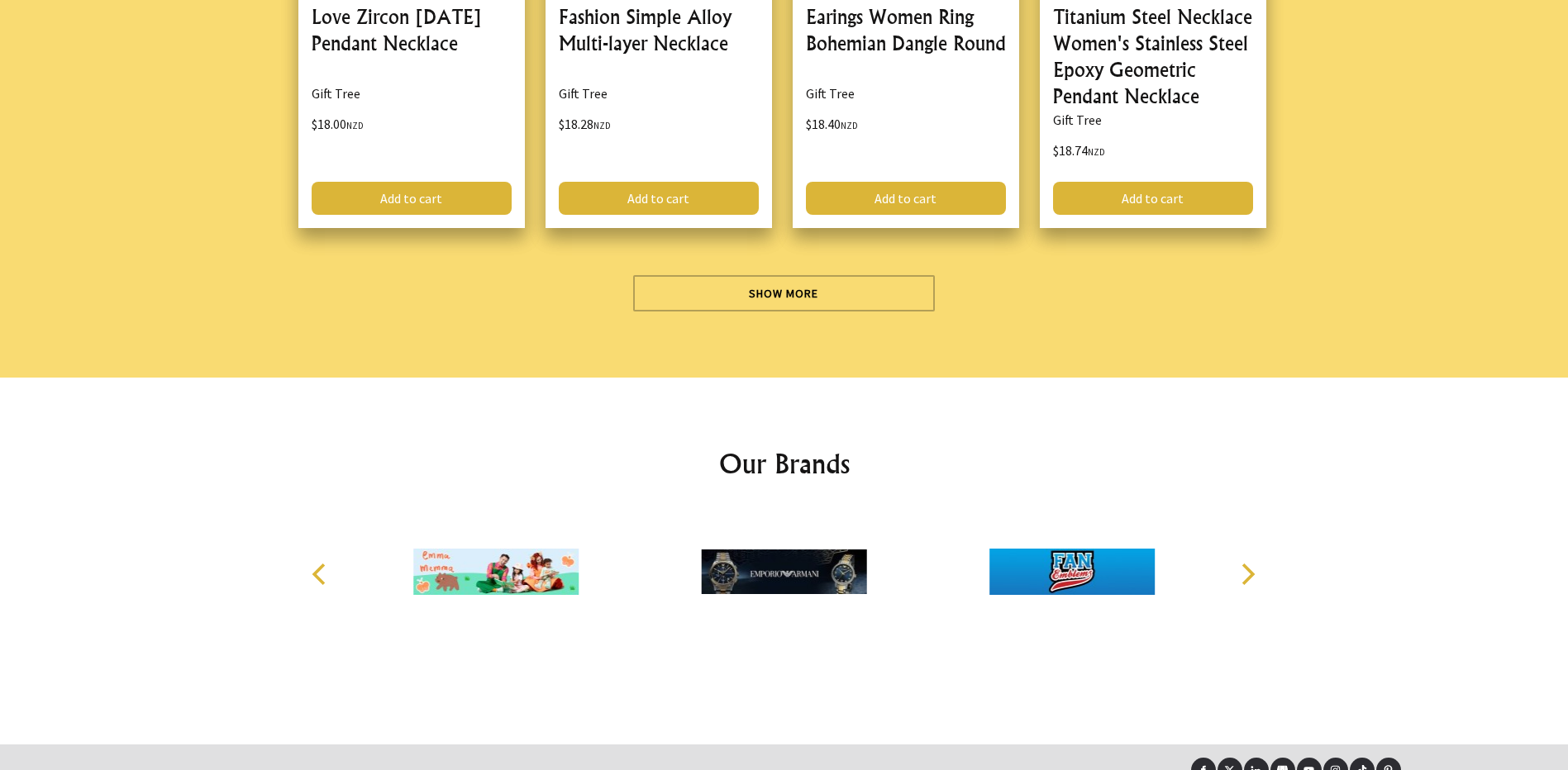
click at [1248, 563] on icon "Next" at bounding box center [1246, 574] width 22 height 22
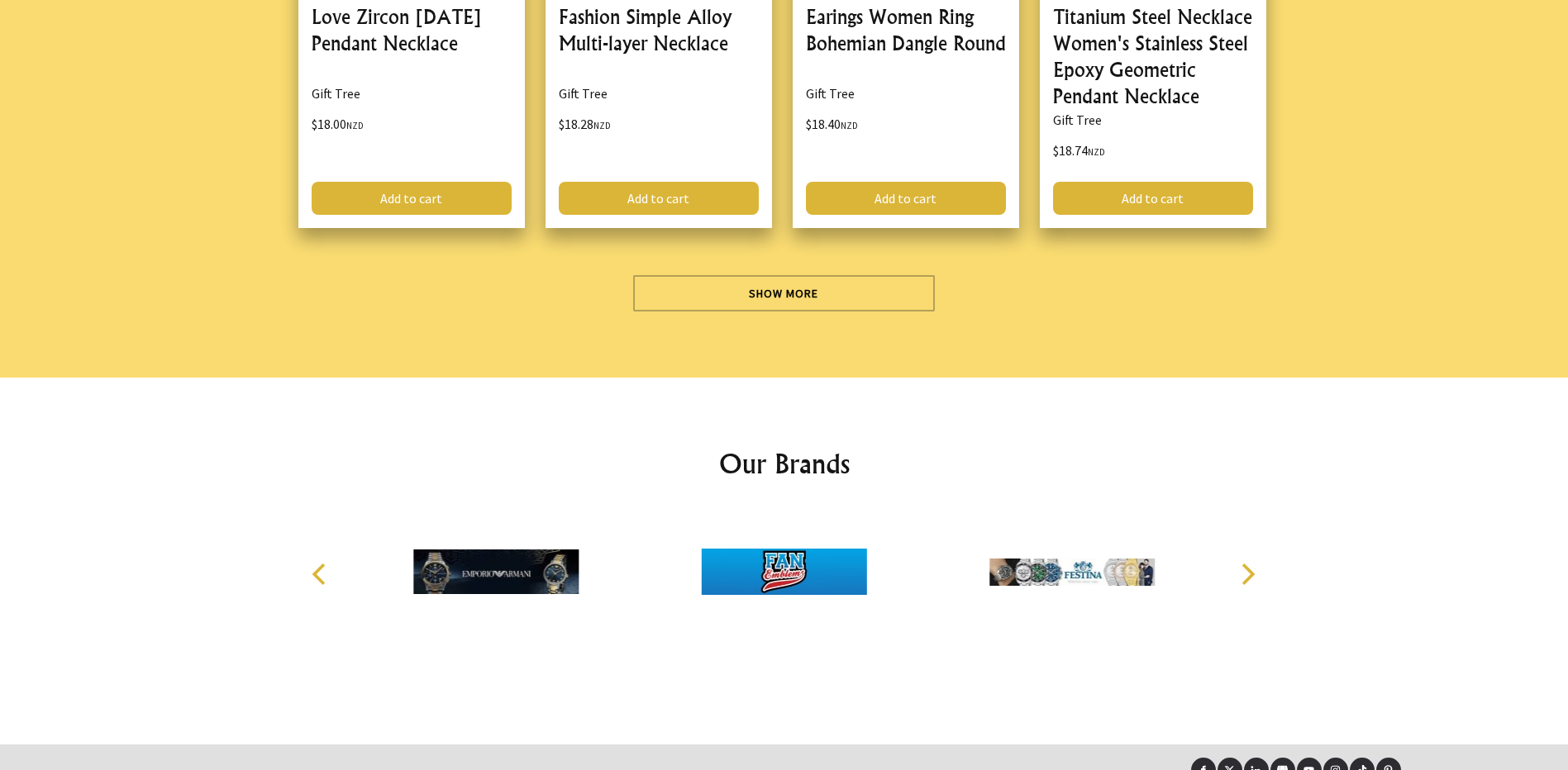
click at [1248, 563] on icon "Next" at bounding box center [1246, 574] width 22 height 22
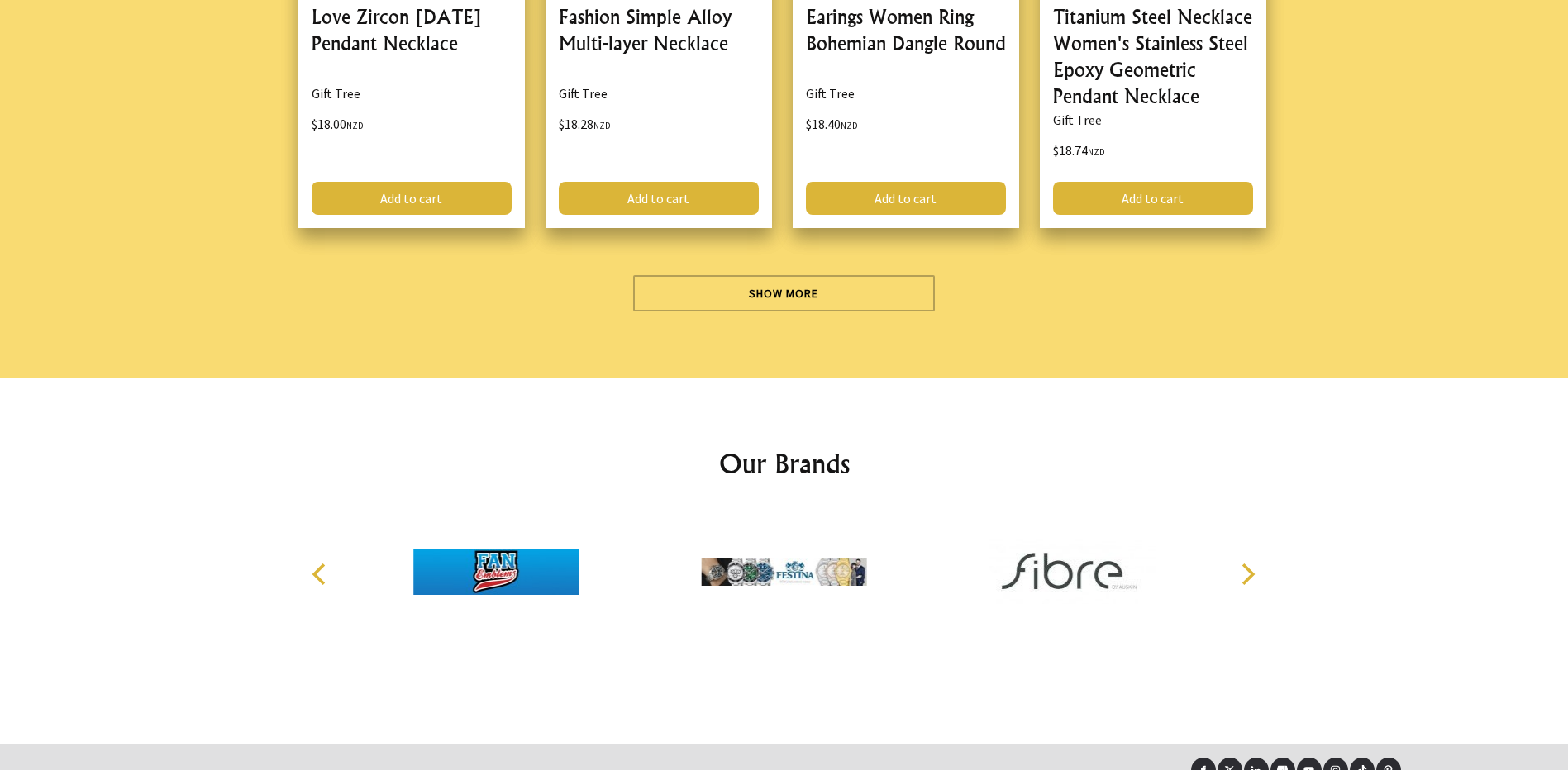
click at [1248, 563] on icon "Next" at bounding box center [1246, 574] width 22 height 22
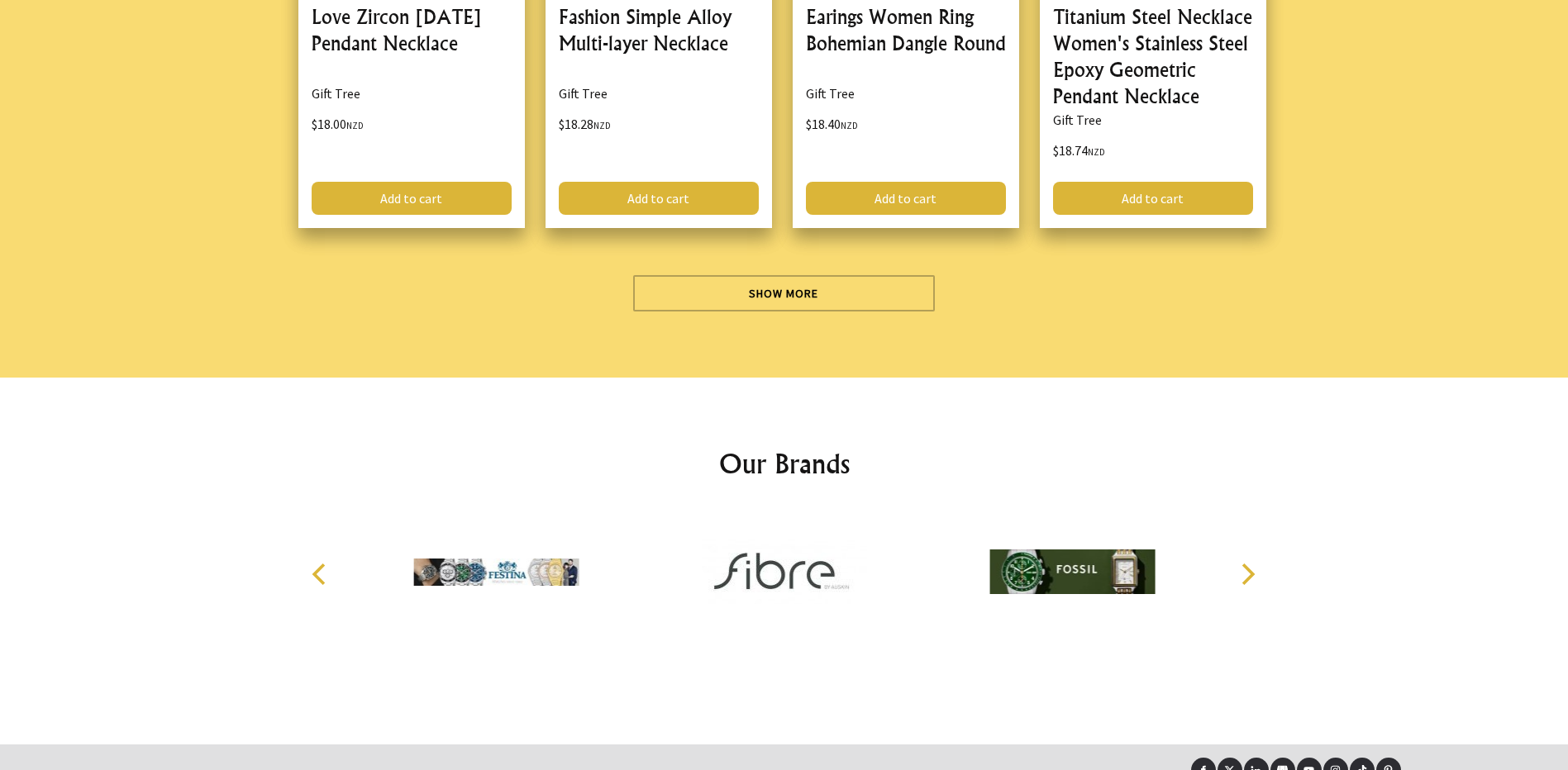
click at [1248, 563] on icon "Next" at bounding box center [1246, 574] width 22 height 22
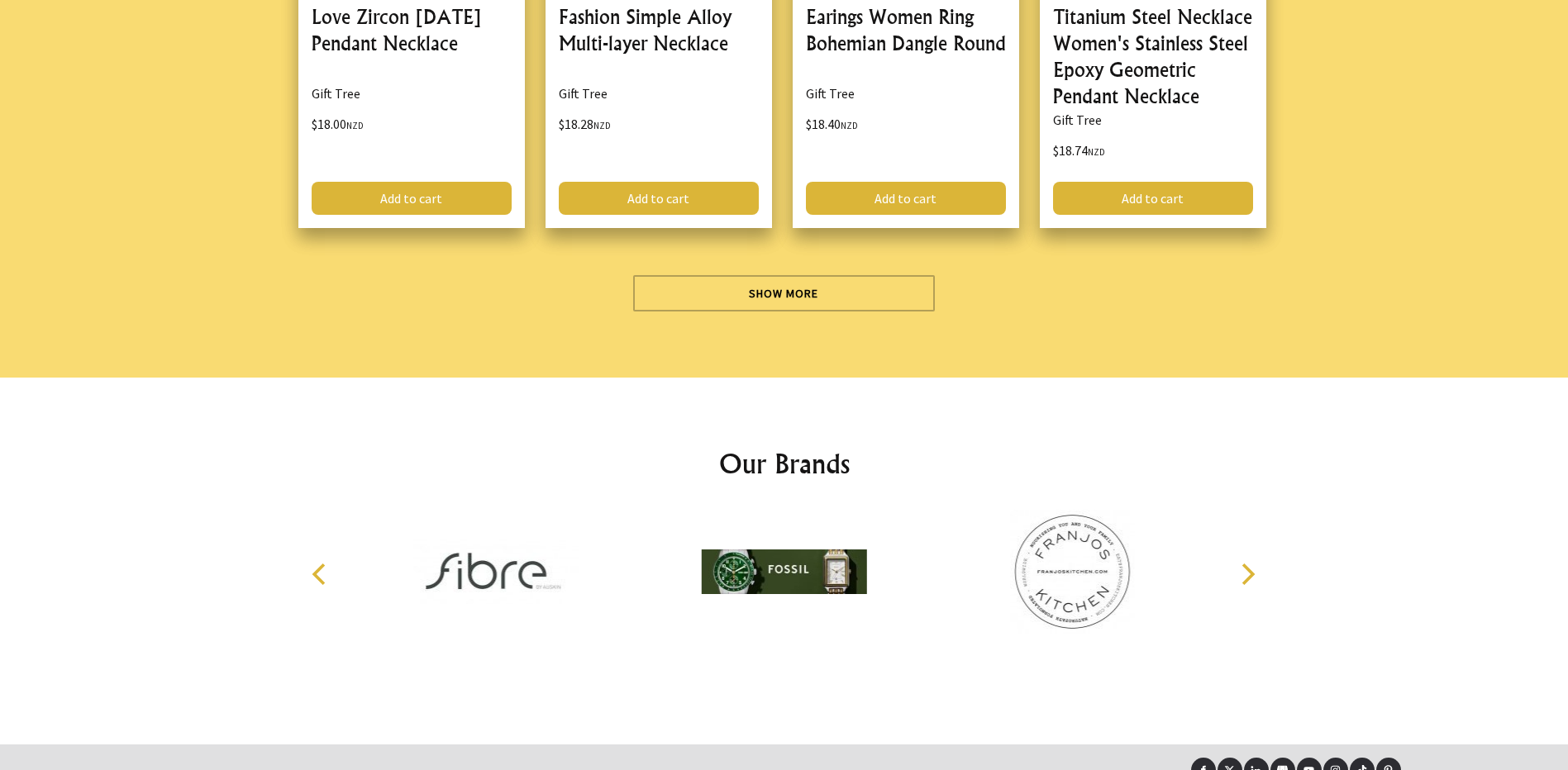
click at [1248, 563] on icon "Next" at bounding box center [1246, 574] width 22 height 22
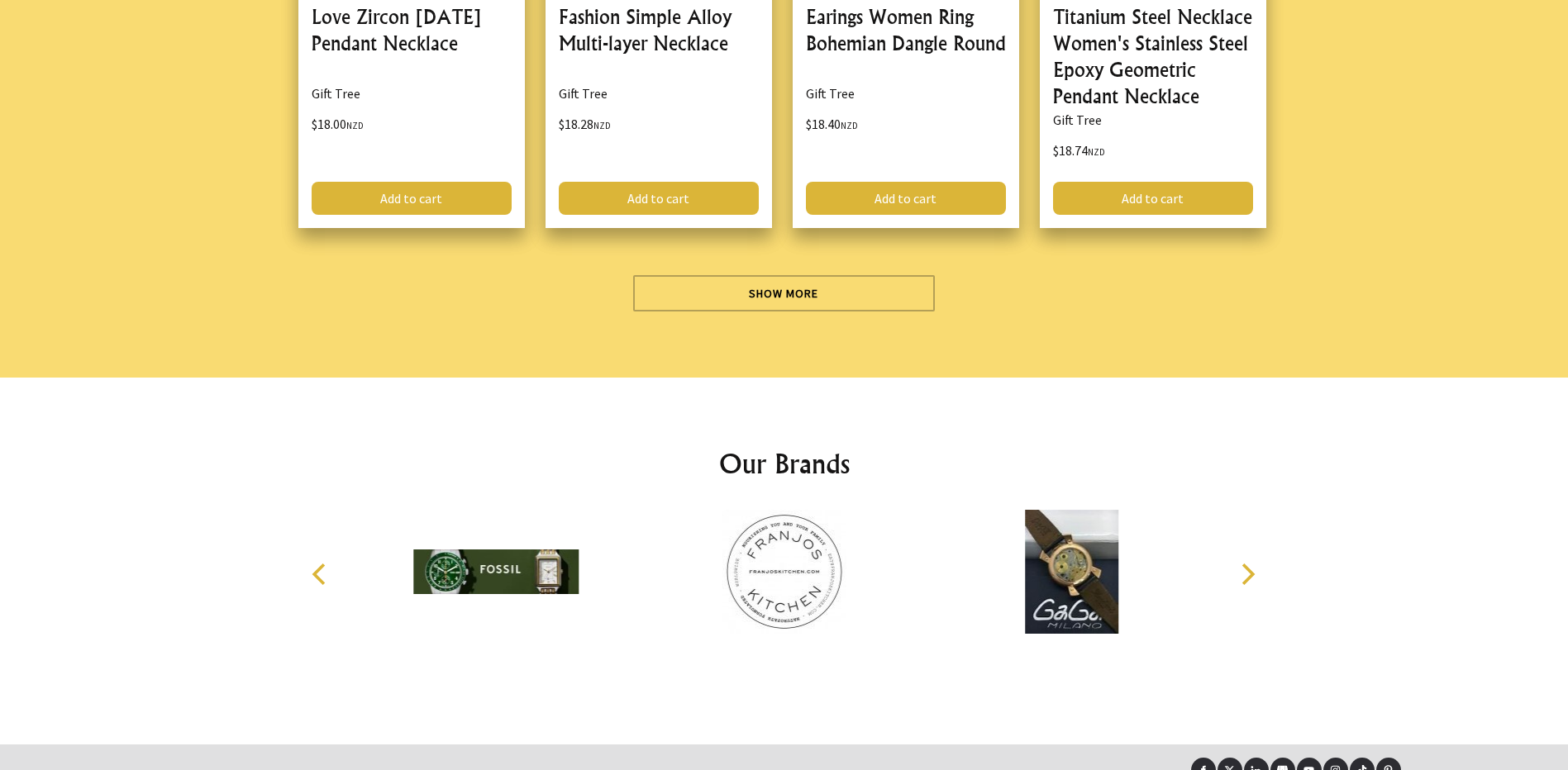
click at [1248, 563] on icon "Next" at bounding box center [1246, 574] width 22 height 22
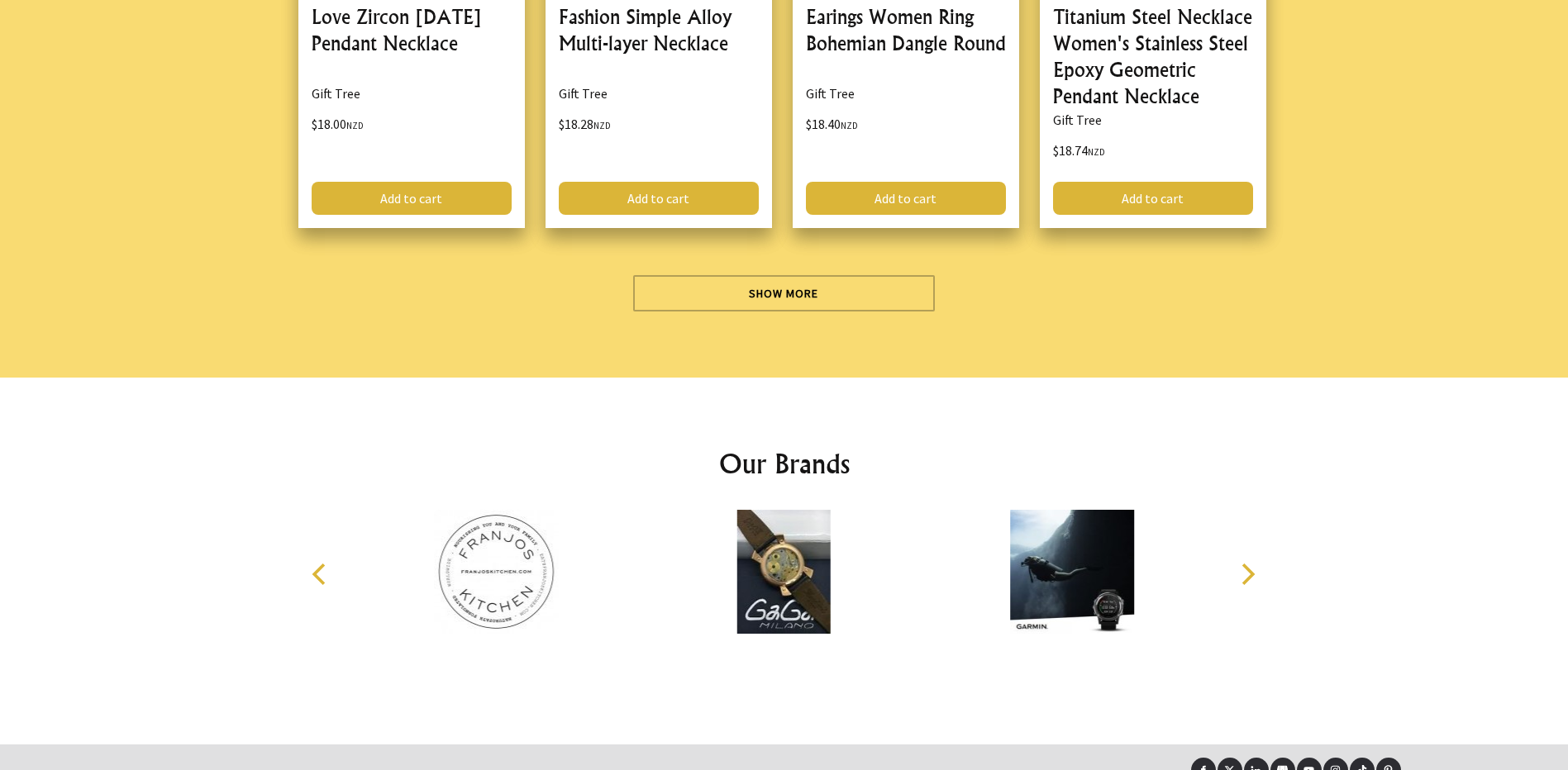
click at [1248, 563] on icon "Next" at bounding box center [1246, 574] width 22 height 22
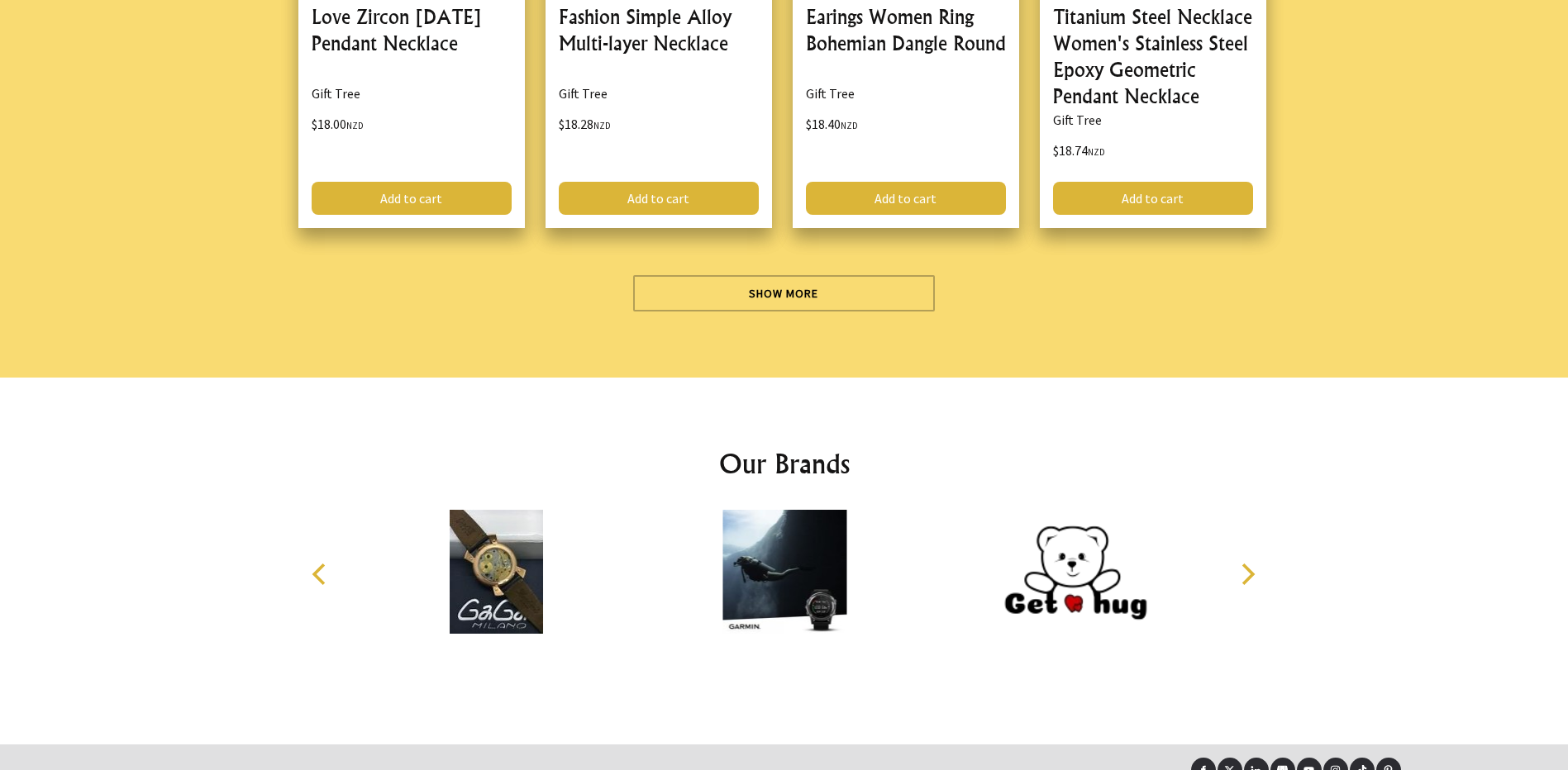
click at [1248, 563] on icon "Next" at bounding box center [1246, 574] width 22 height 22
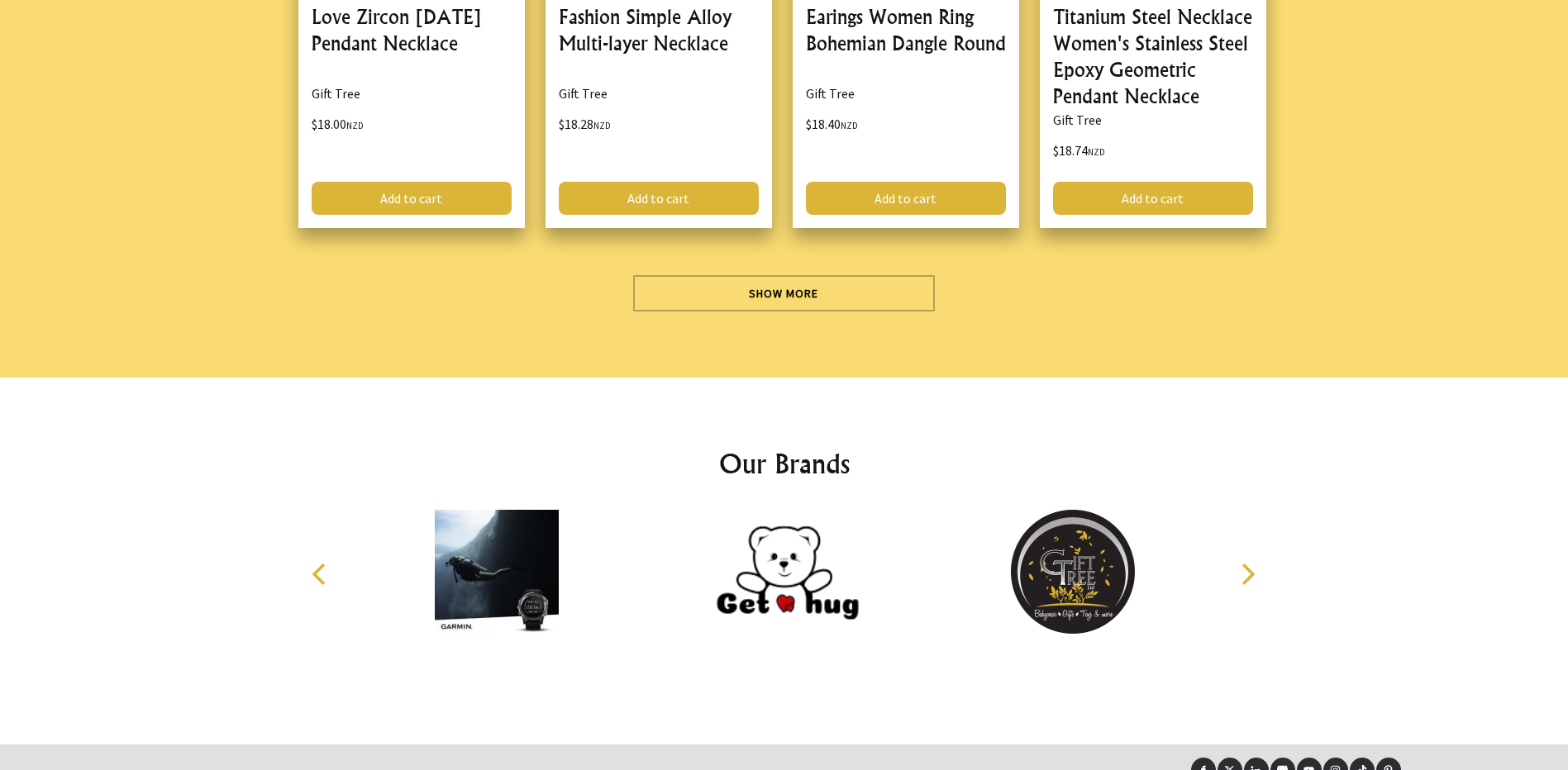
click at [1248, 563] on icon "Next" at bounding box center [1246, 574] width 22 height 22
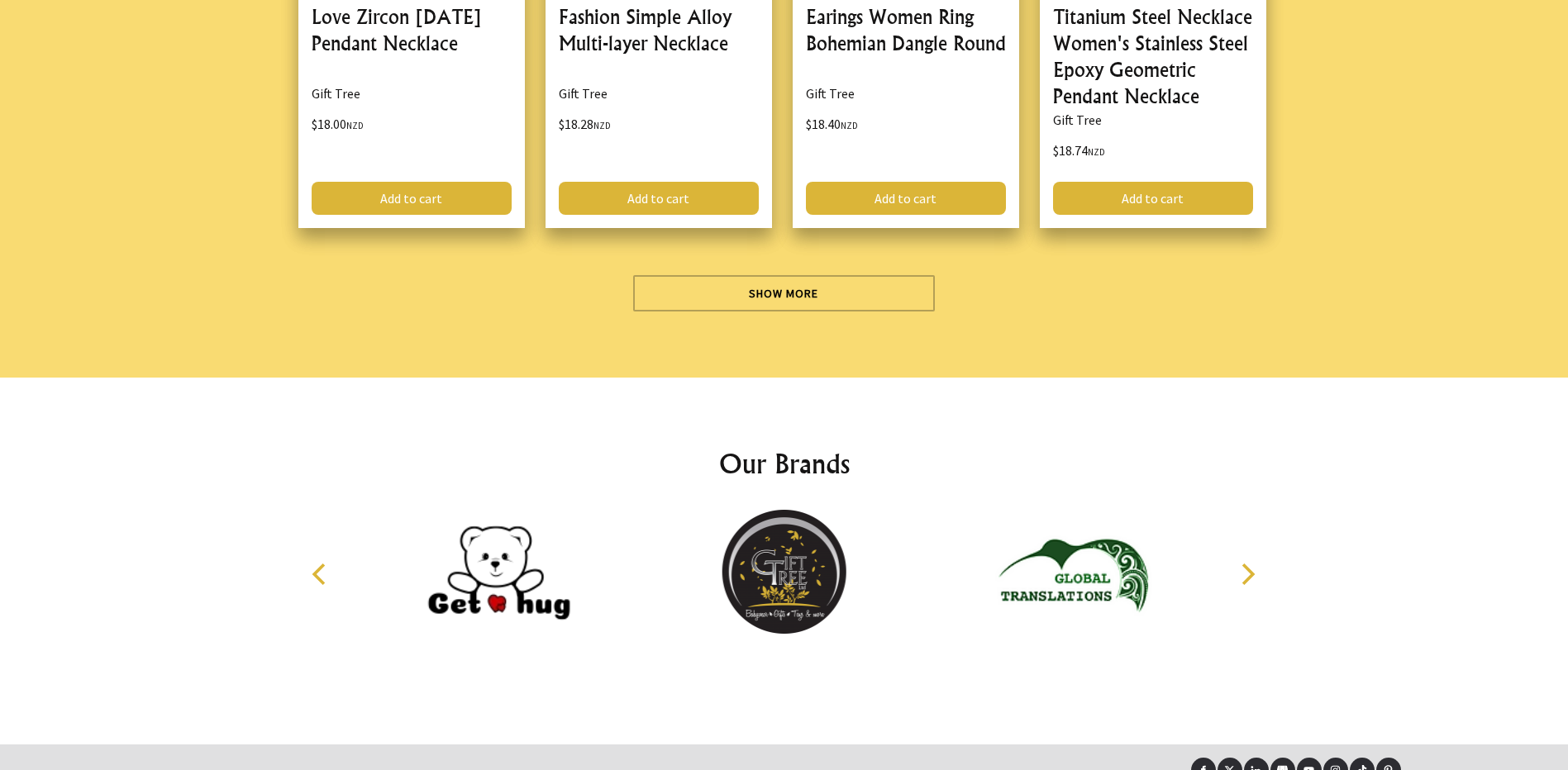
click at [1248, 563] on icon "Next" at bounding box center [1246, 574] width 22 height 22
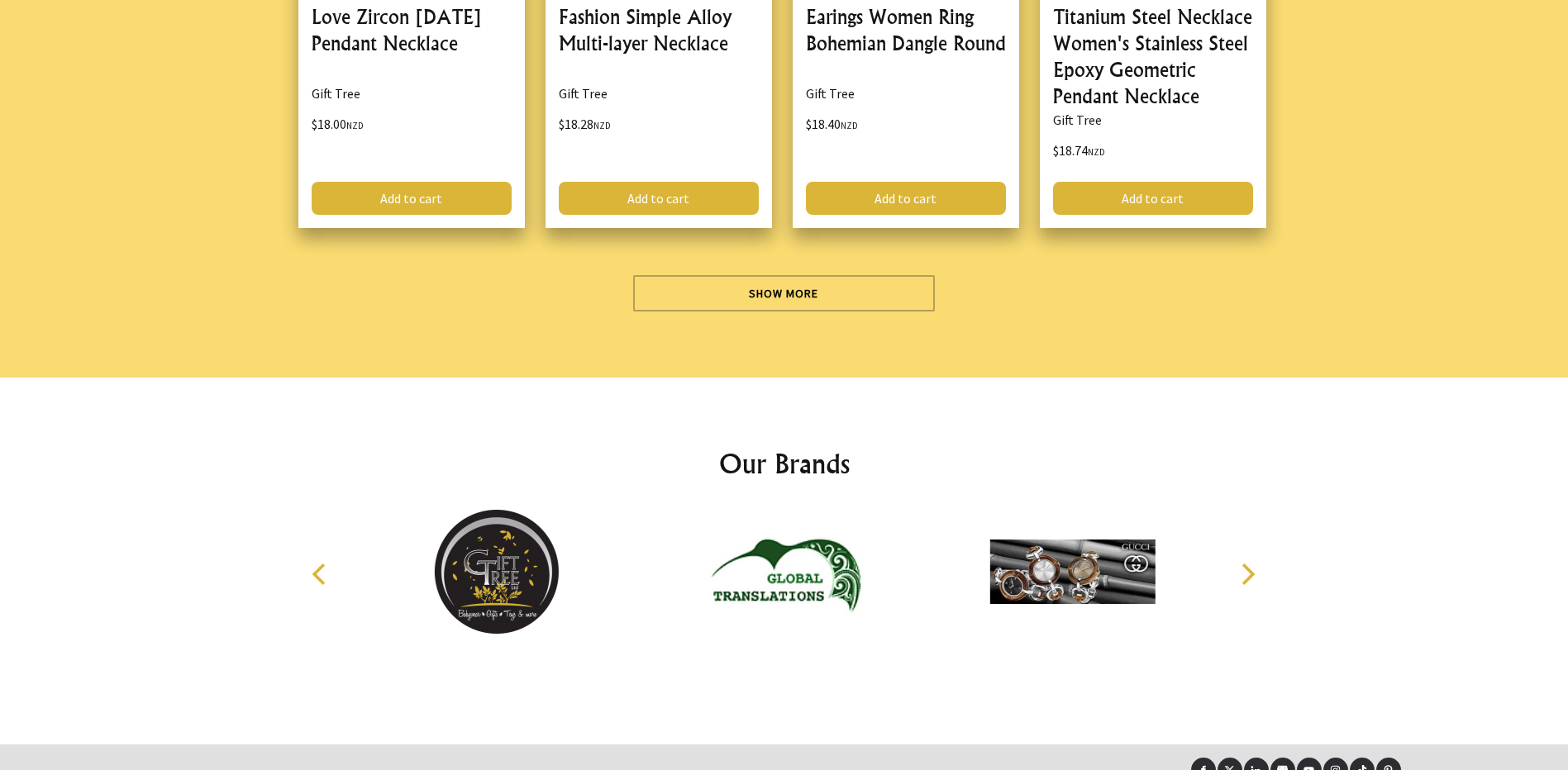
click at [1248, 563] on icon "Next" at bounding box center [1246, 574] width 22 height 22
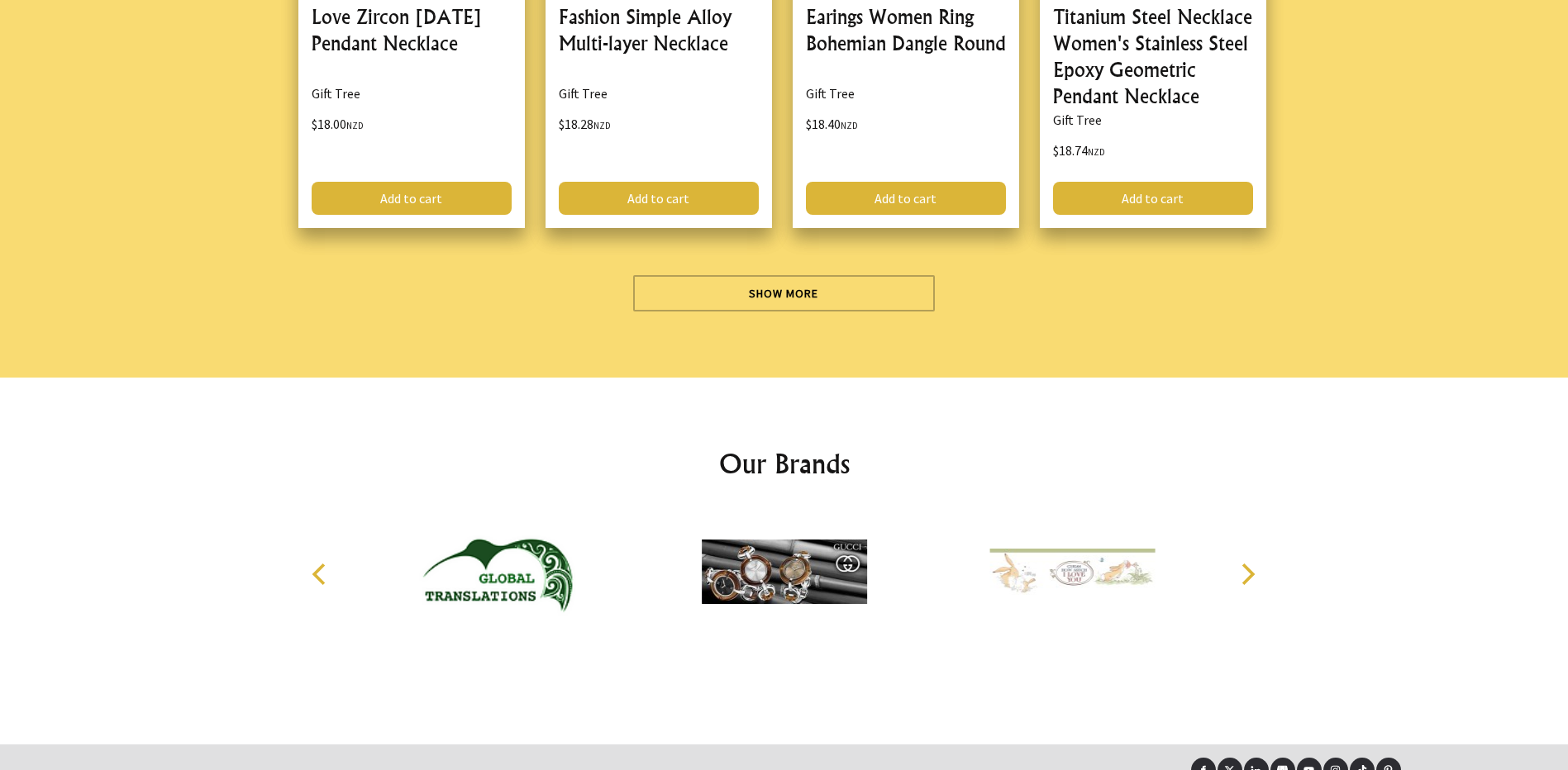
click at [1248, 563] on icon "Next" at bounding box center [1246, 574] width 22 height 22
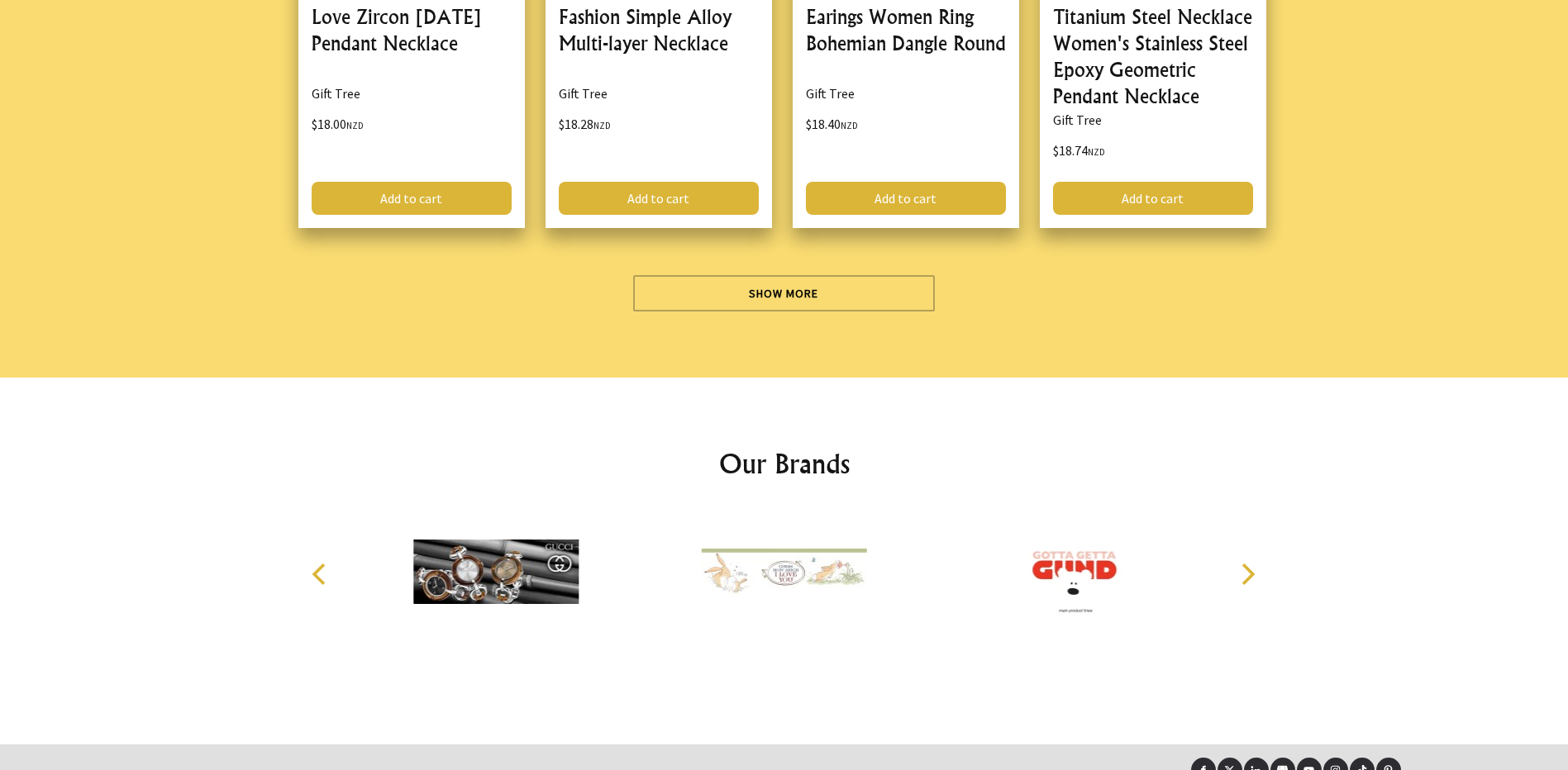
click at [1248, 563] on icon "Next" at bounding box center [1246, 574] width 22 height 22
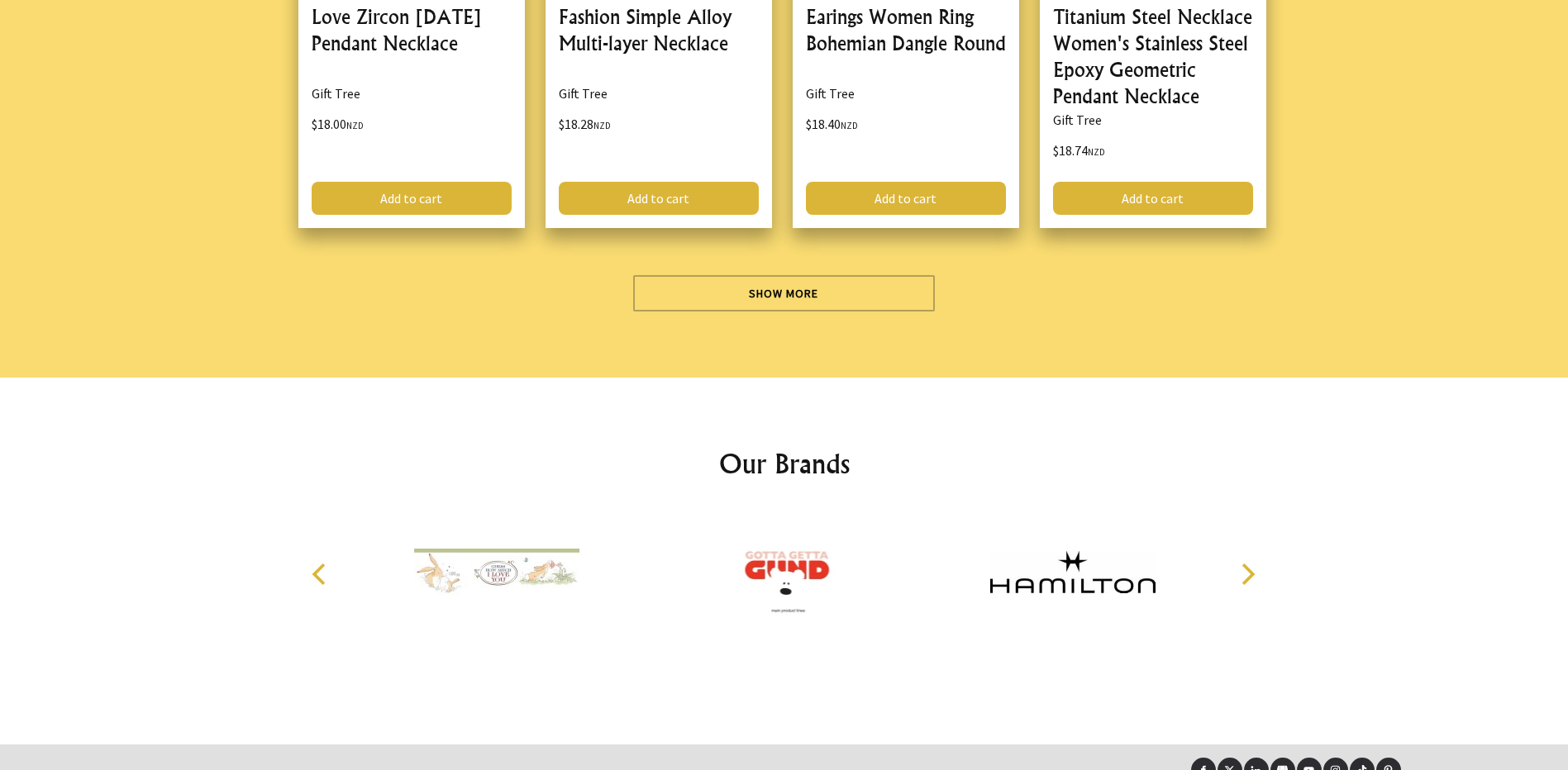
click at [1248, 563] on icon "Next" at bounding box center [1246, 574] width 22 height 22
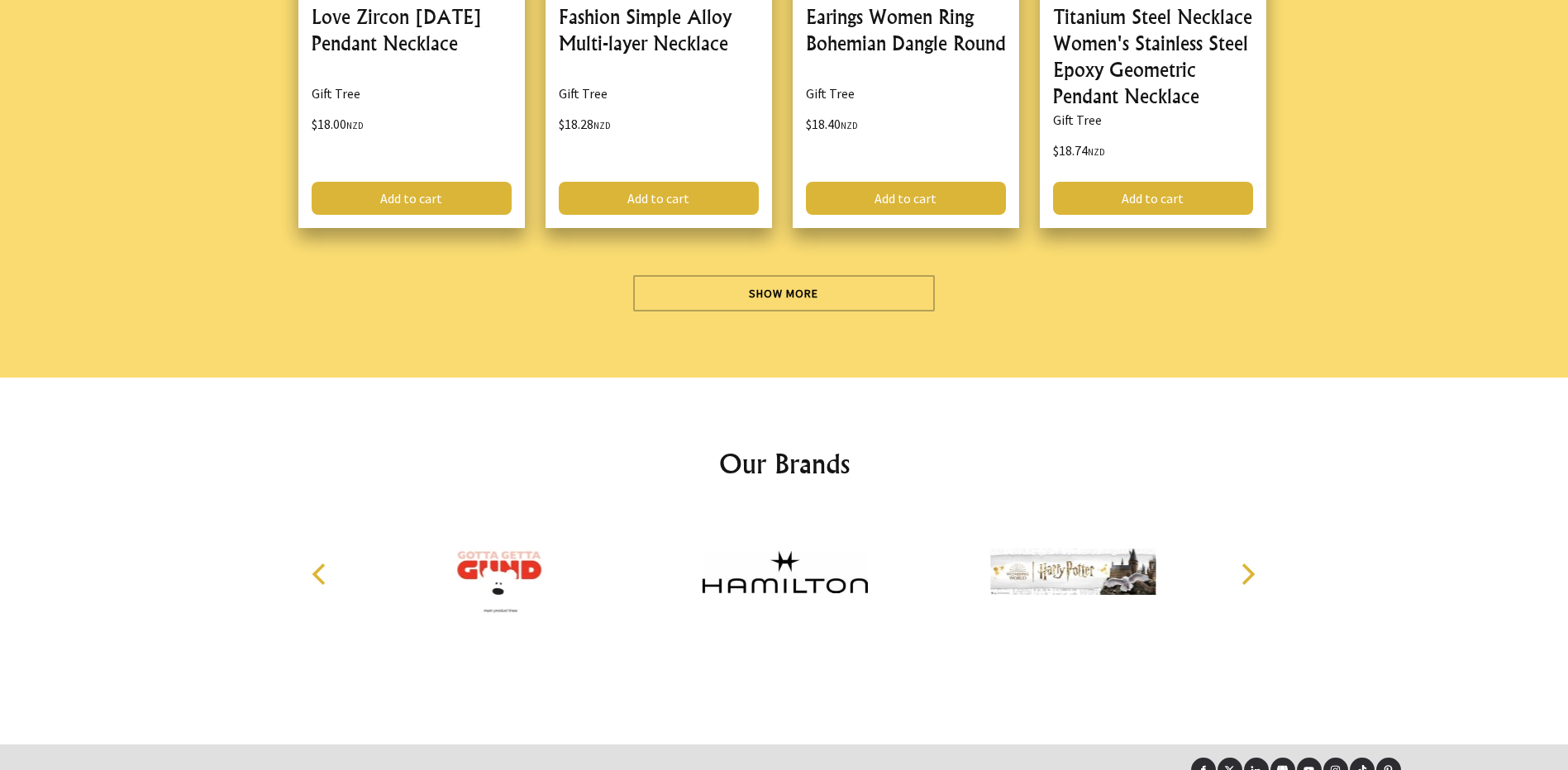
click at [1248, 563] on icon "Next" at bounding box center [1246, 574] width 22 height 22
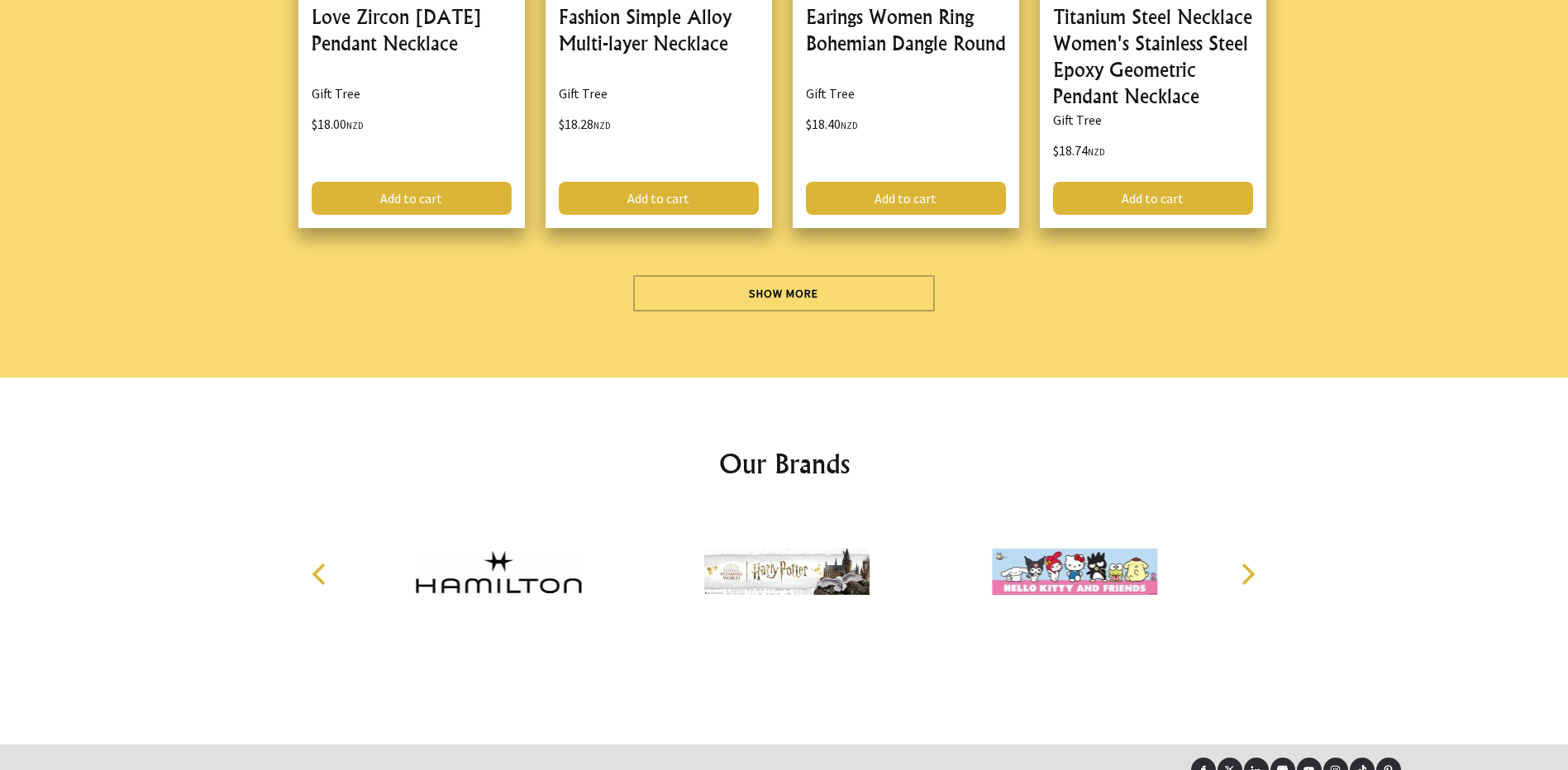
click at [1248, 563] on icon "Next" at bounding box center [1246, 574] width 22 height 22
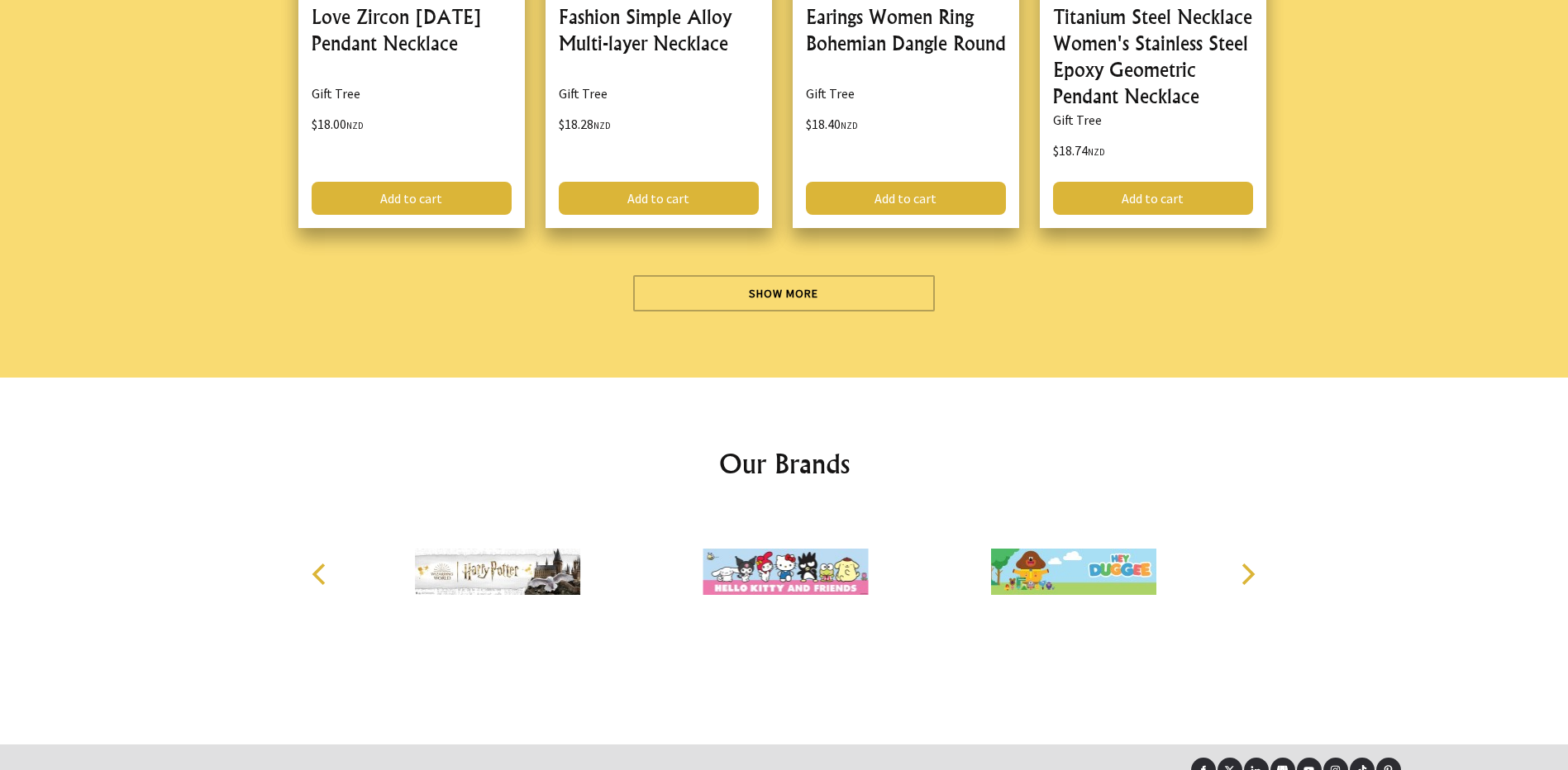
click at [1248, 563] on icon "Next" at bounding box center [1246, 574] width 22 height 22
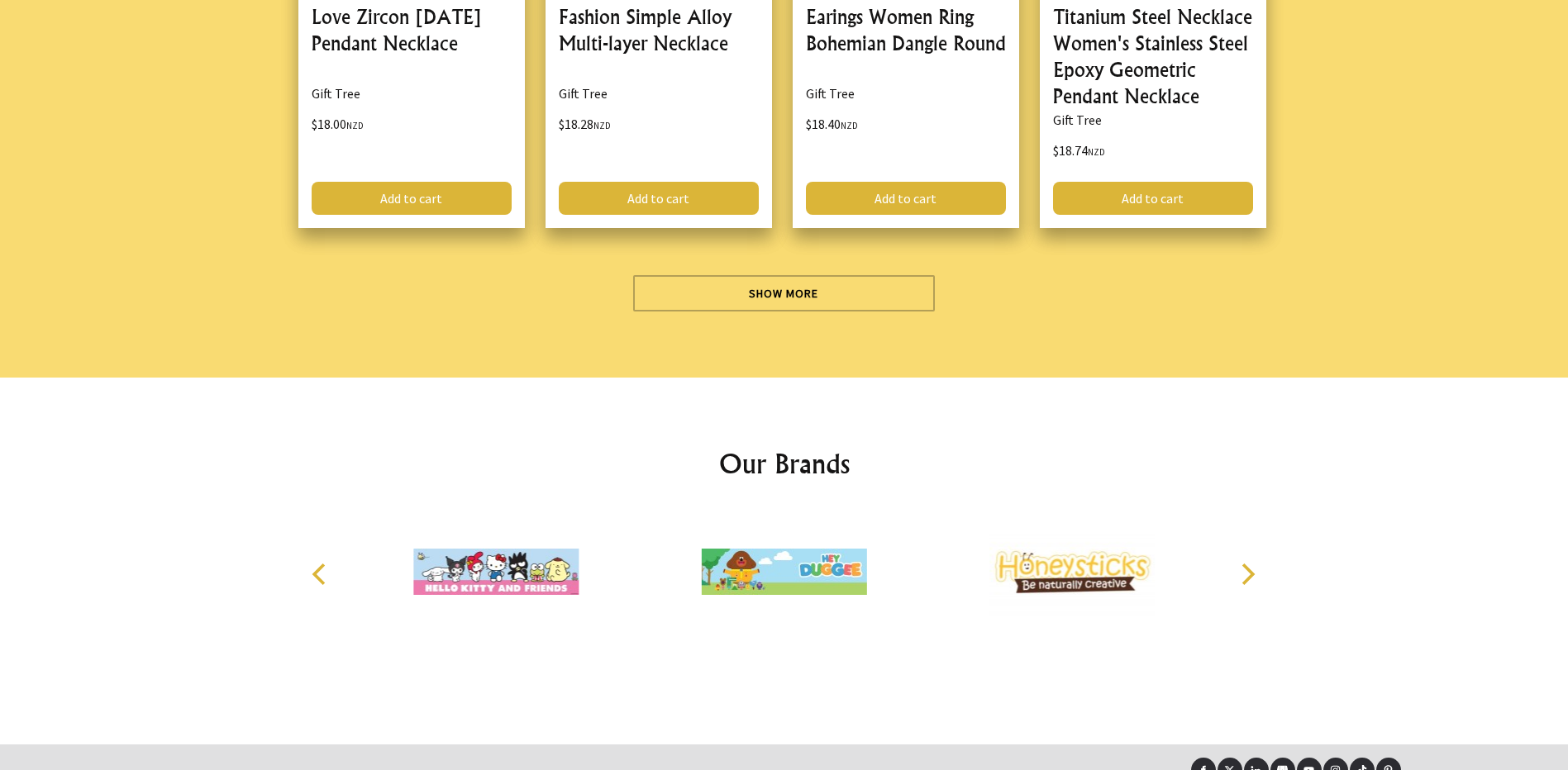
click at [1248, 563] on icon "Next" at bounding box center [1246, 574] width 22 height 22
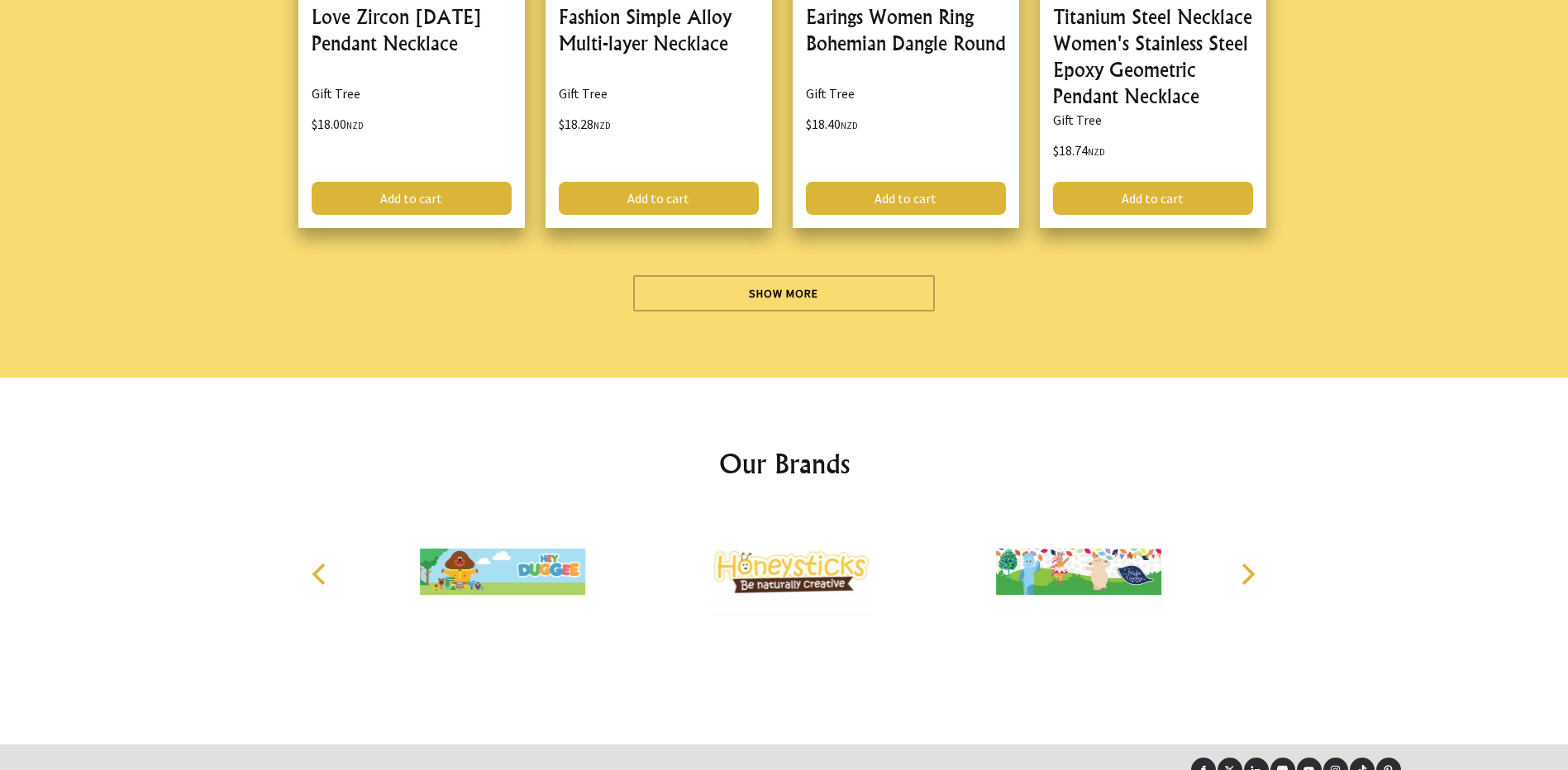
click at [1248, 563] on icon "Next" at bounding box center [1246, 574] width 22 height 22
